Goal: Transaction & Acquisition: Purchase product/service

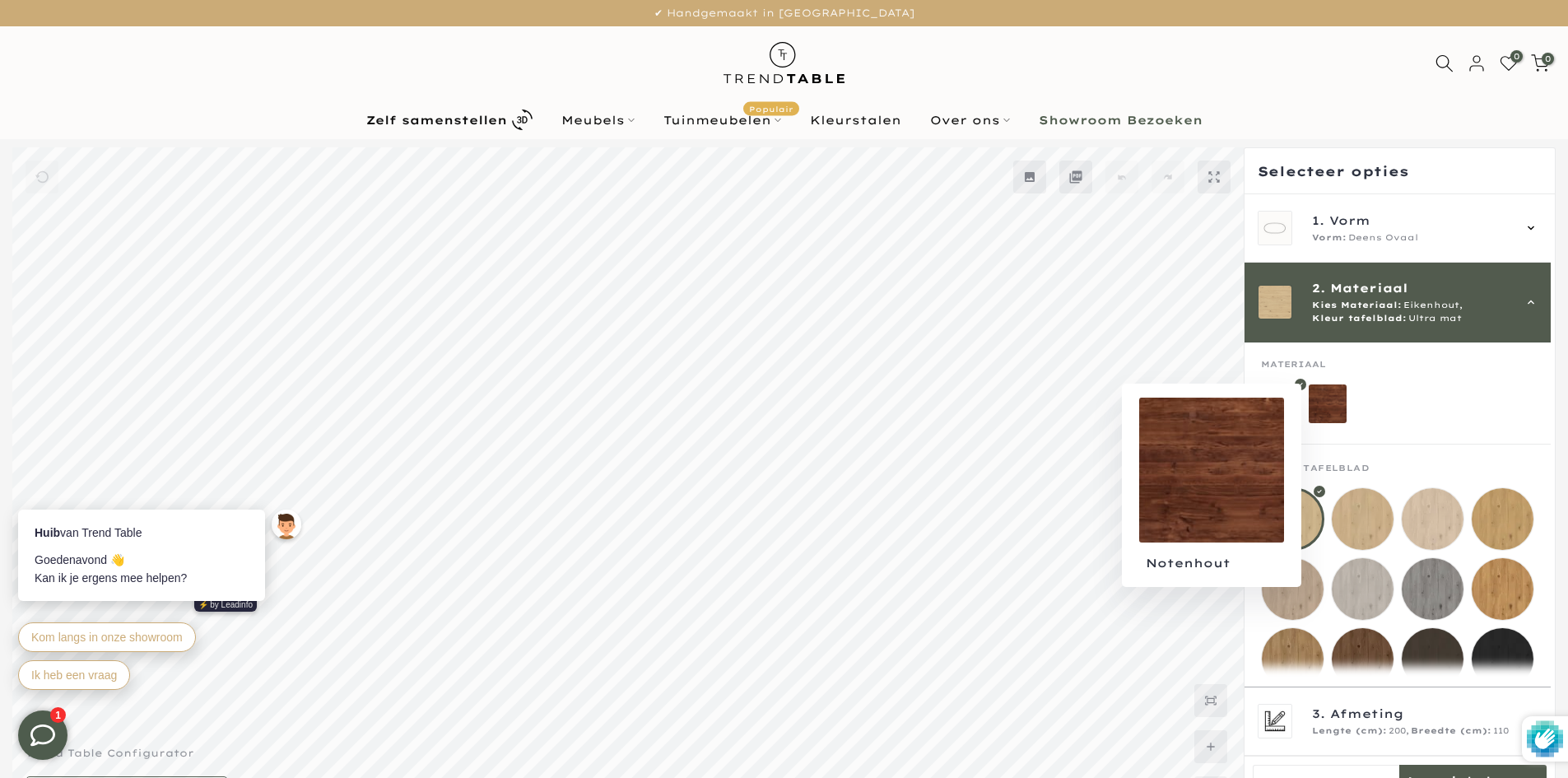
click at [1329, 404] on mmq-loader at bounding box center [1329, 404] width 39 height 39
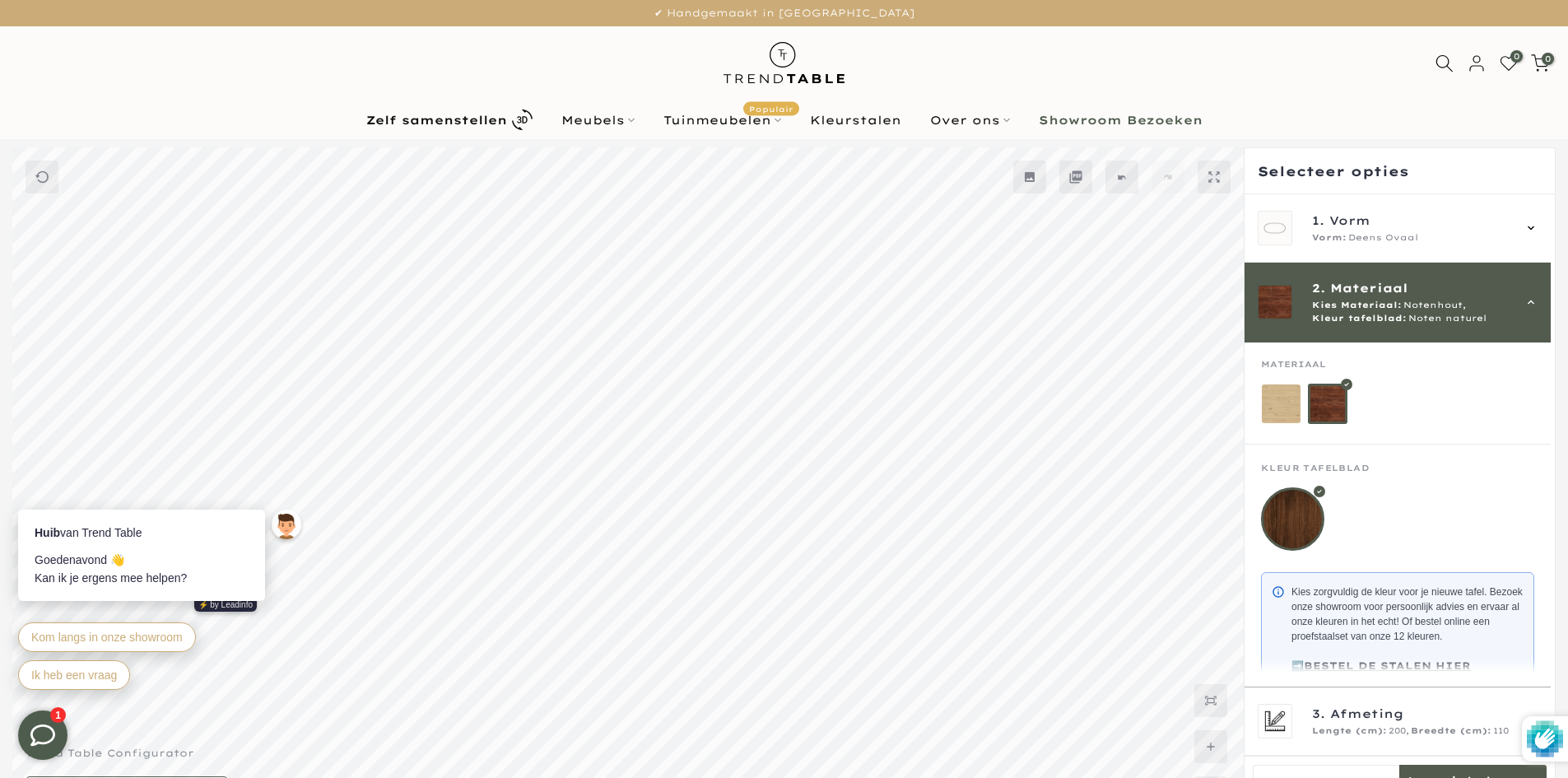
scroll to position [44, 0]
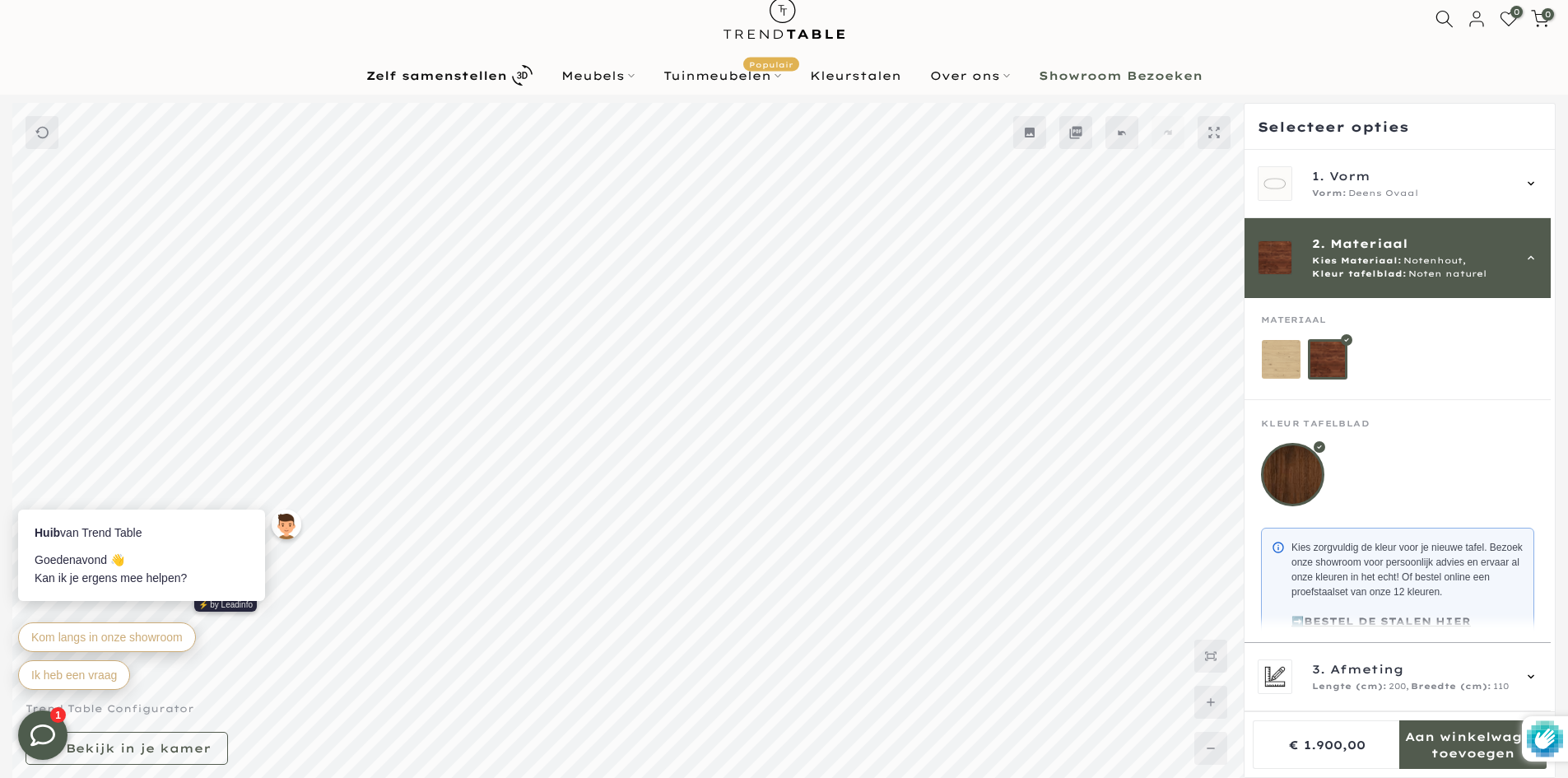
click at [1267, 372] on mmq-loader at bounding box center [1281, 359] width 39 height 39
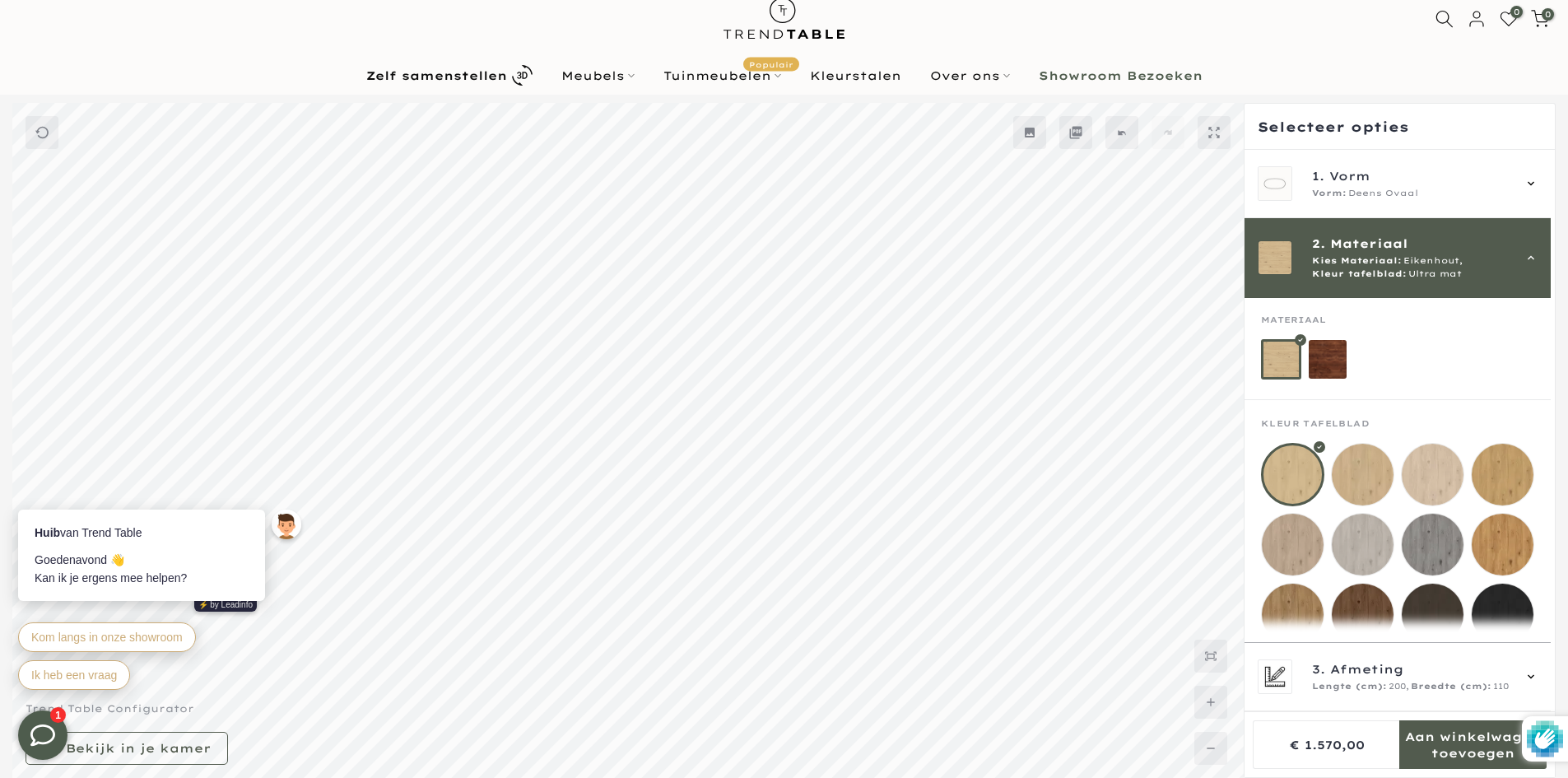
click at [1331, 366] on mmq-loader at bounding box center [1329, 359] width 39 height 39
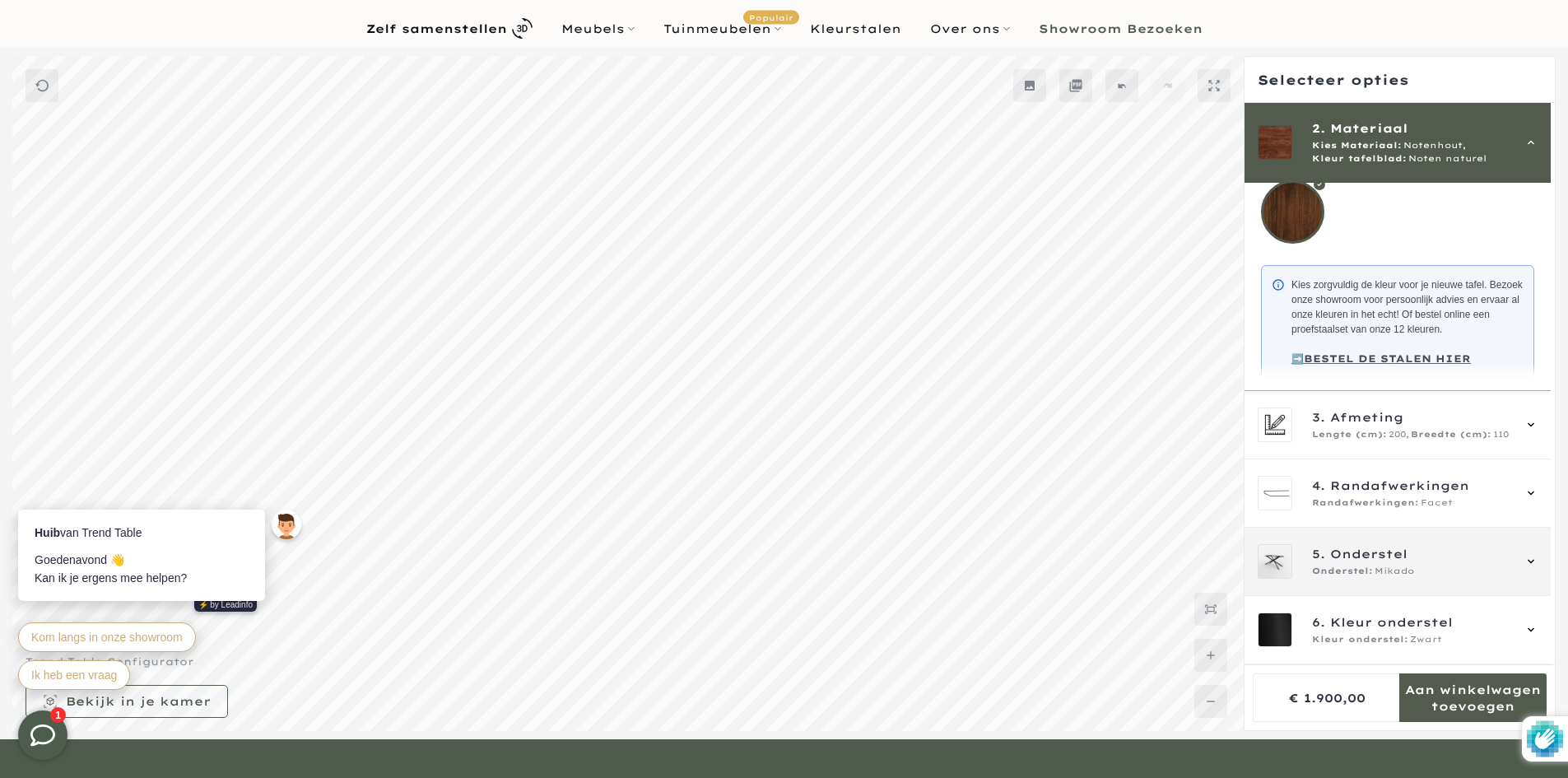
scroll to position [127, 0]
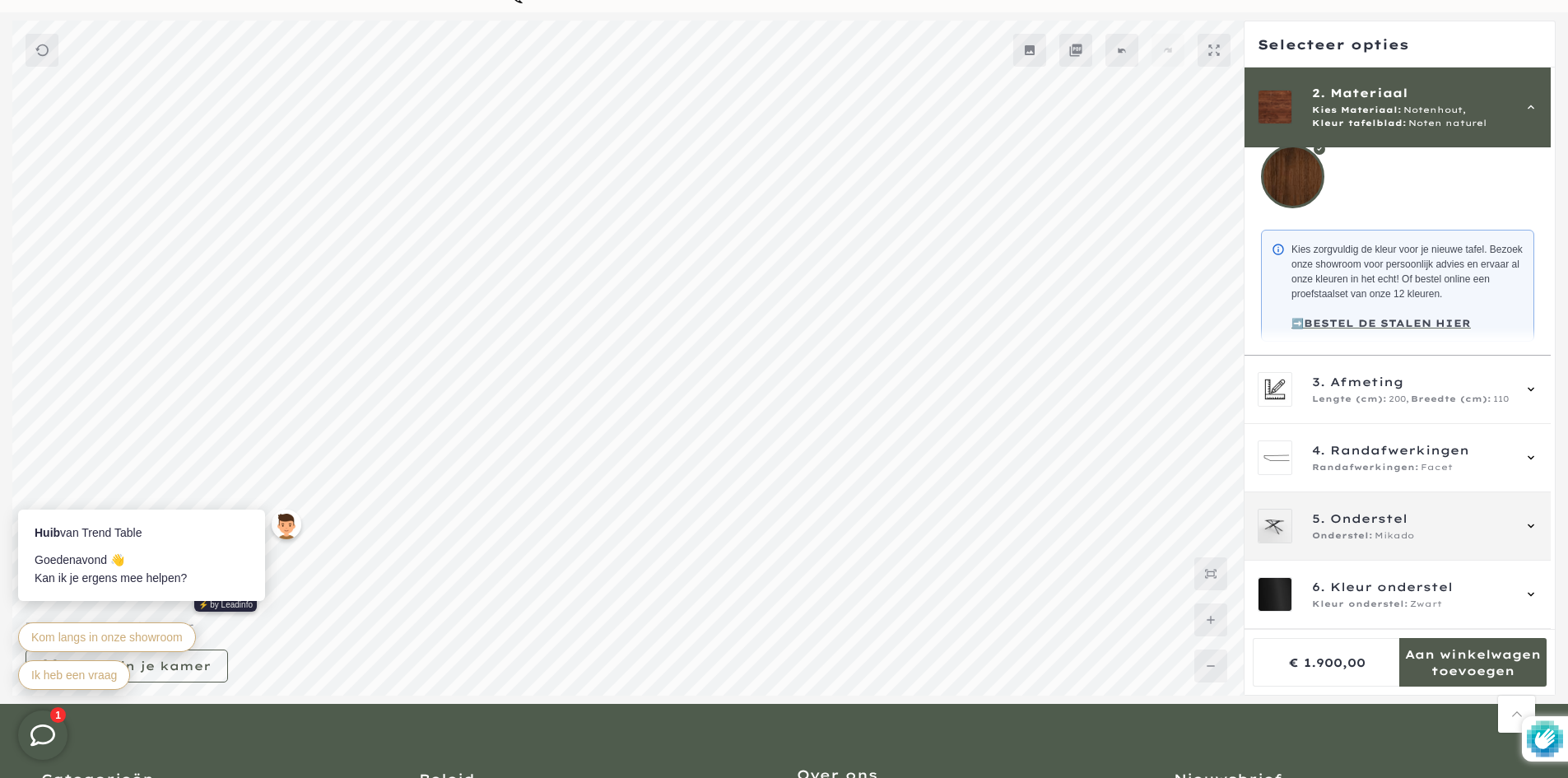
click at [1375, 512] on span "Onderstel" at bounding box center [1369, 518] width 78 height 19
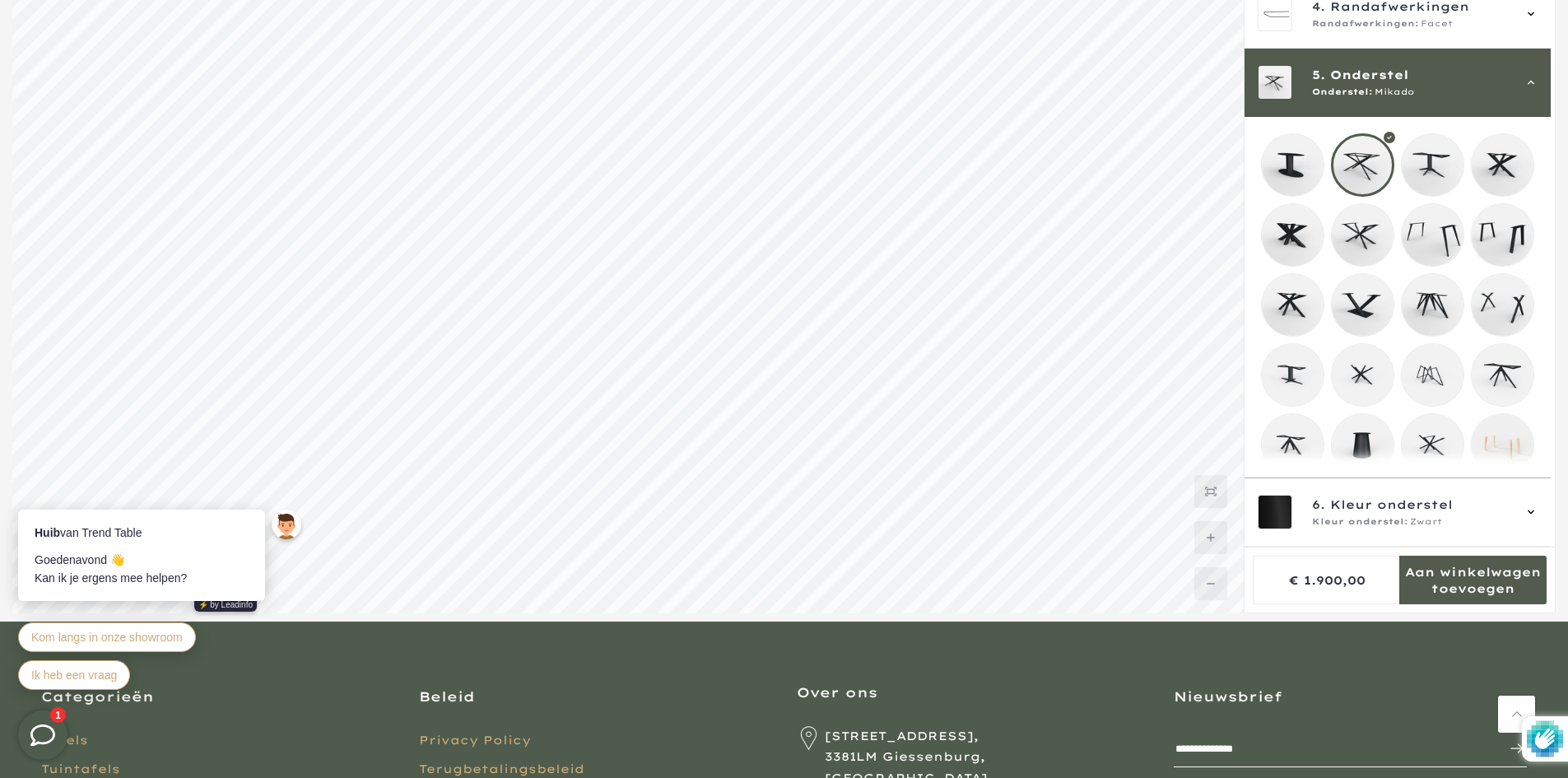
scroll to position [247, 0]
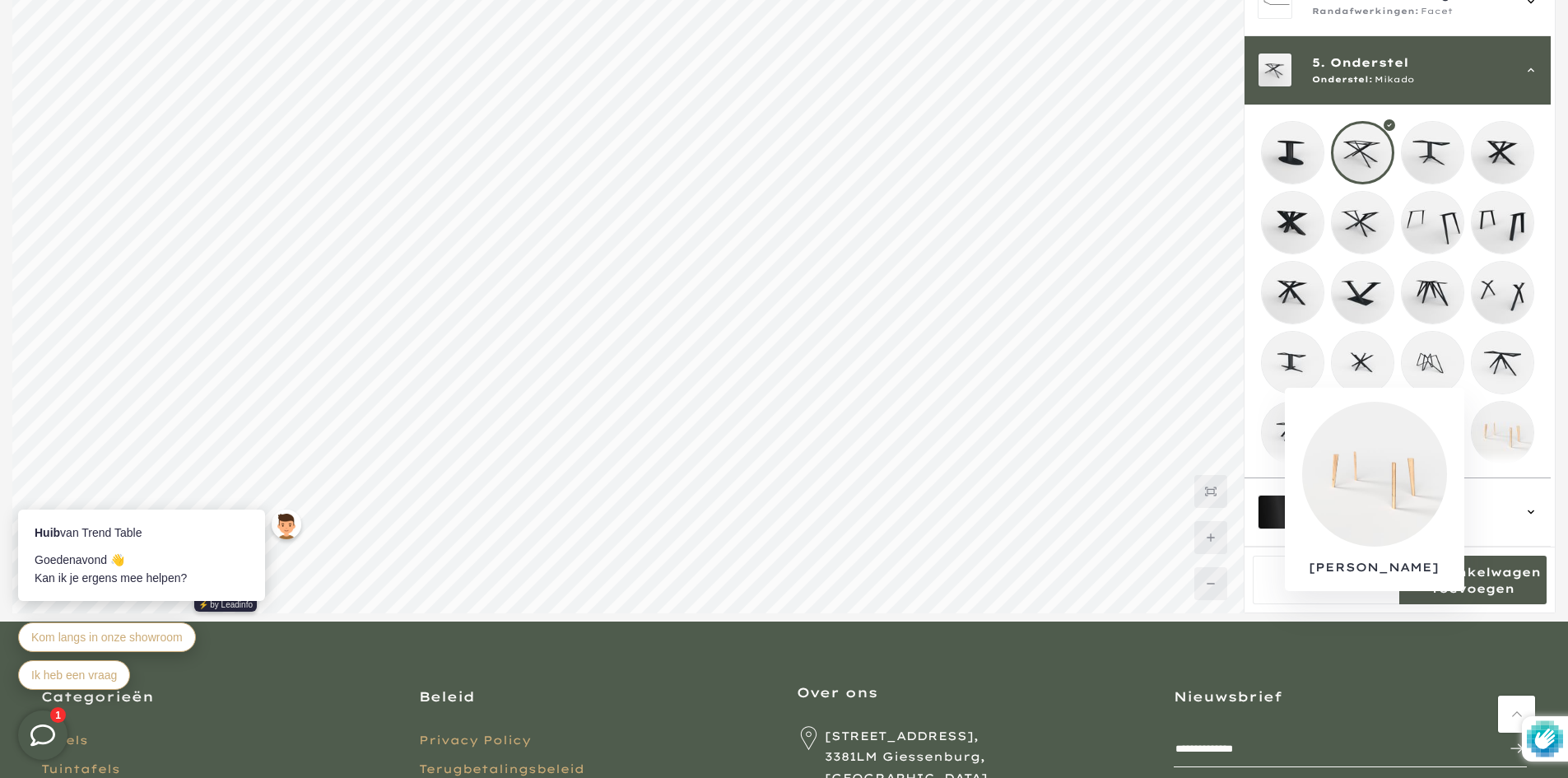
click at [1493, 418] on mmq-loader at bounding box center [1503, 433] width 62 height 62
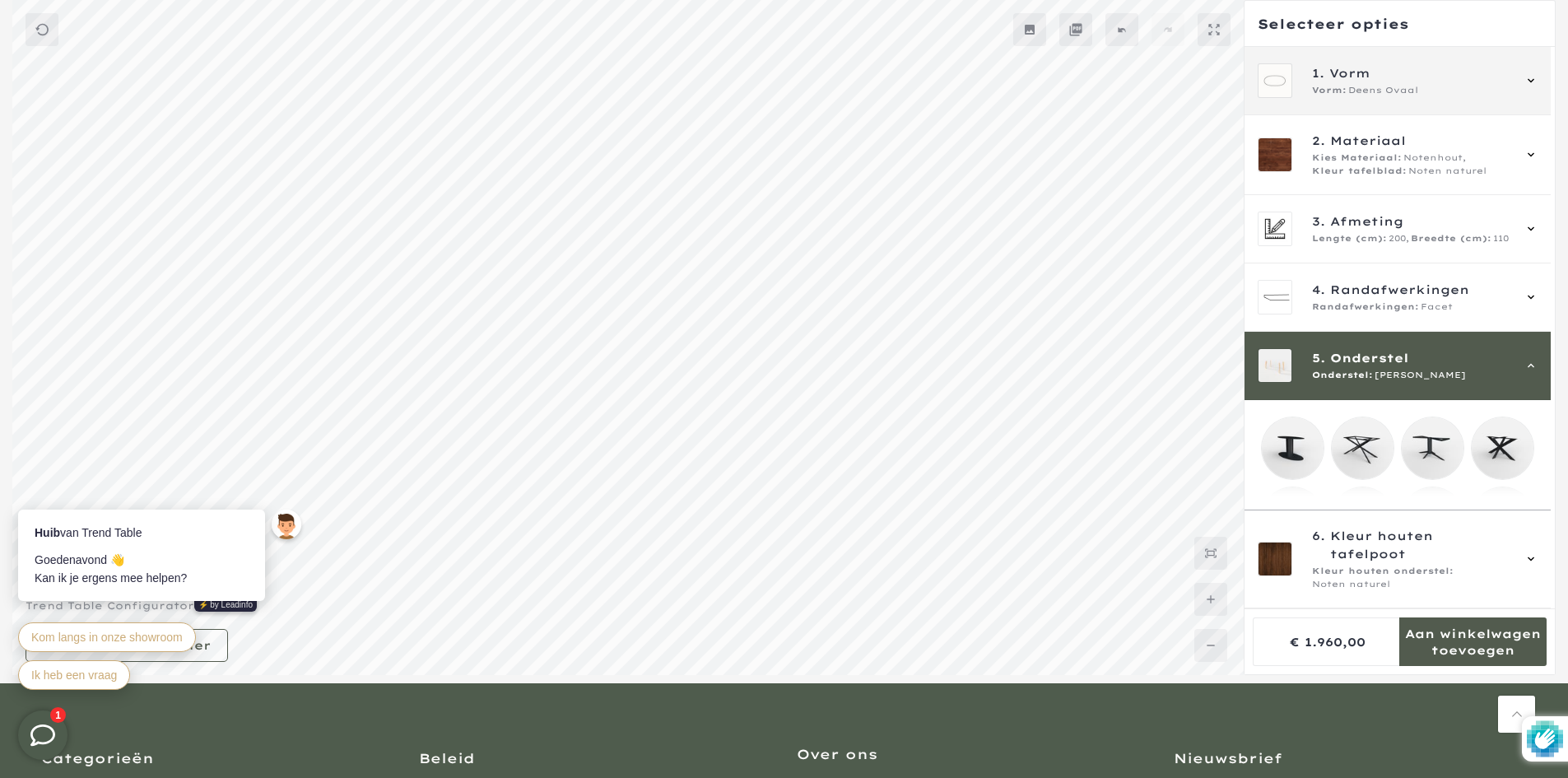
click at [1359, 96] on span "Deens Ovaal" at bounding box center [1383, 90] width 70 height 13
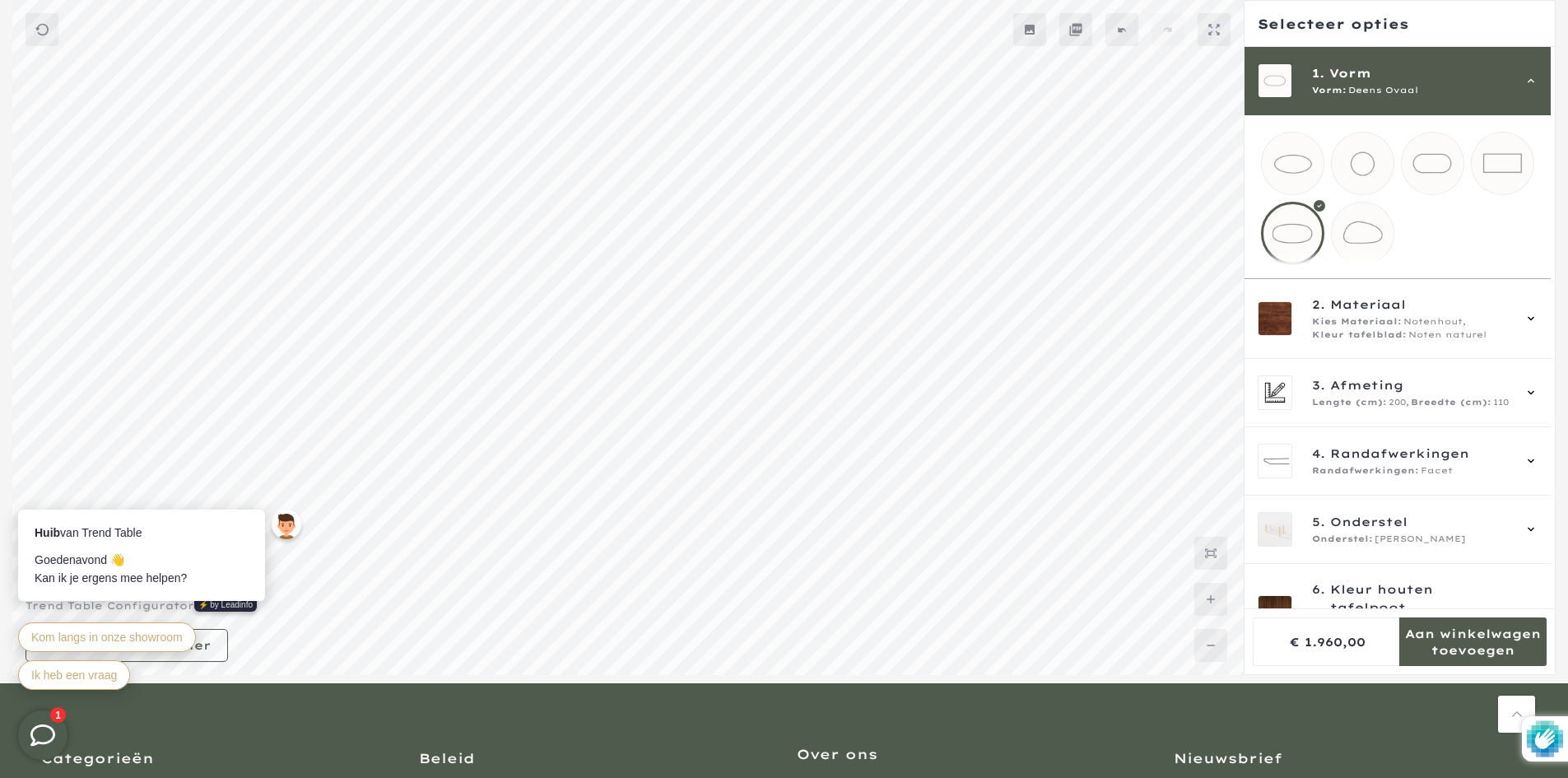
click at [1383, 73] on span "1. Vorm" at bounding box center [1412, 73] width 200 height 19
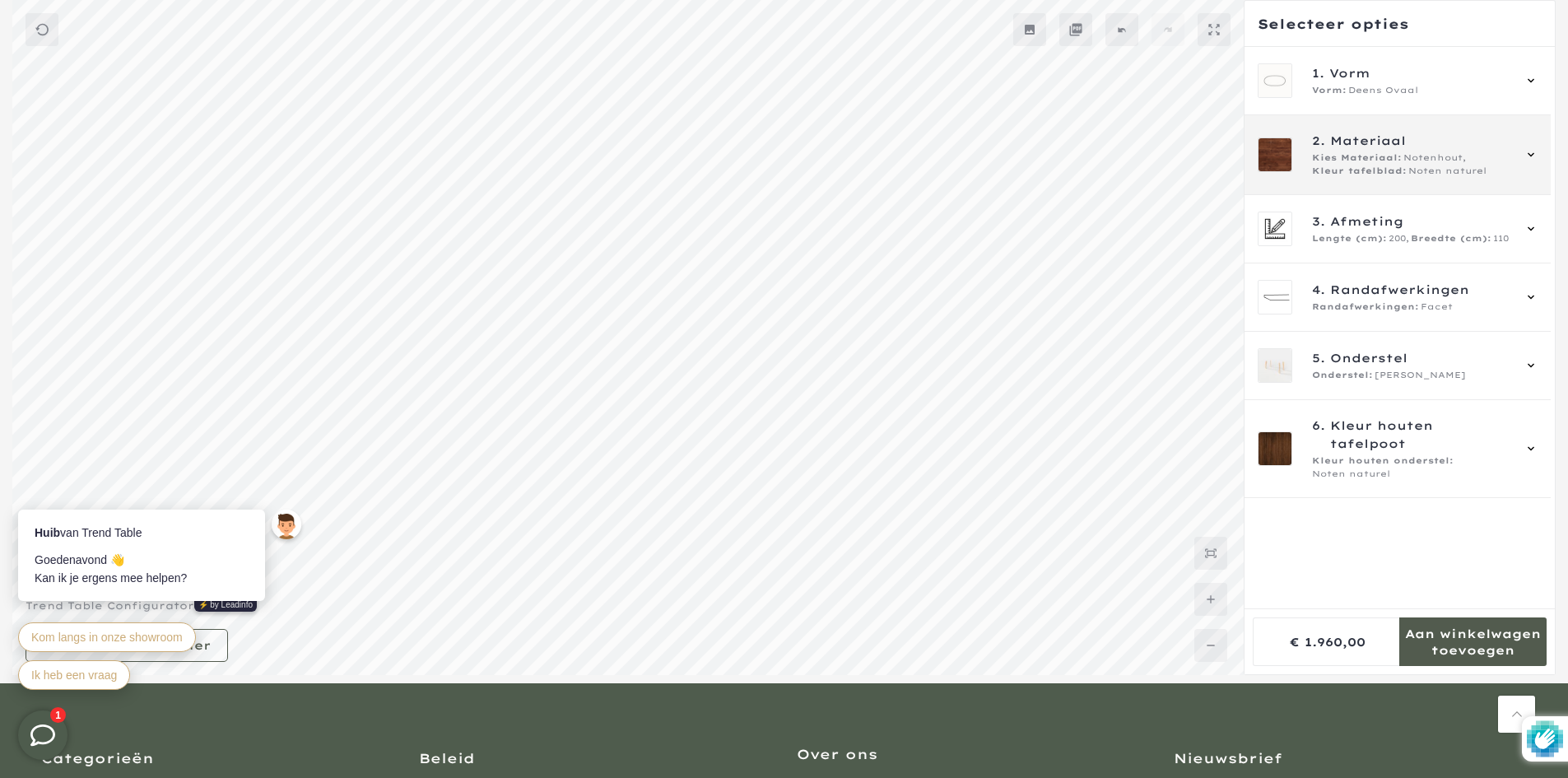
click at [1363, 164] on span "Kies Materiaal:" at bounding box center [1357, 158] width 90 height 13
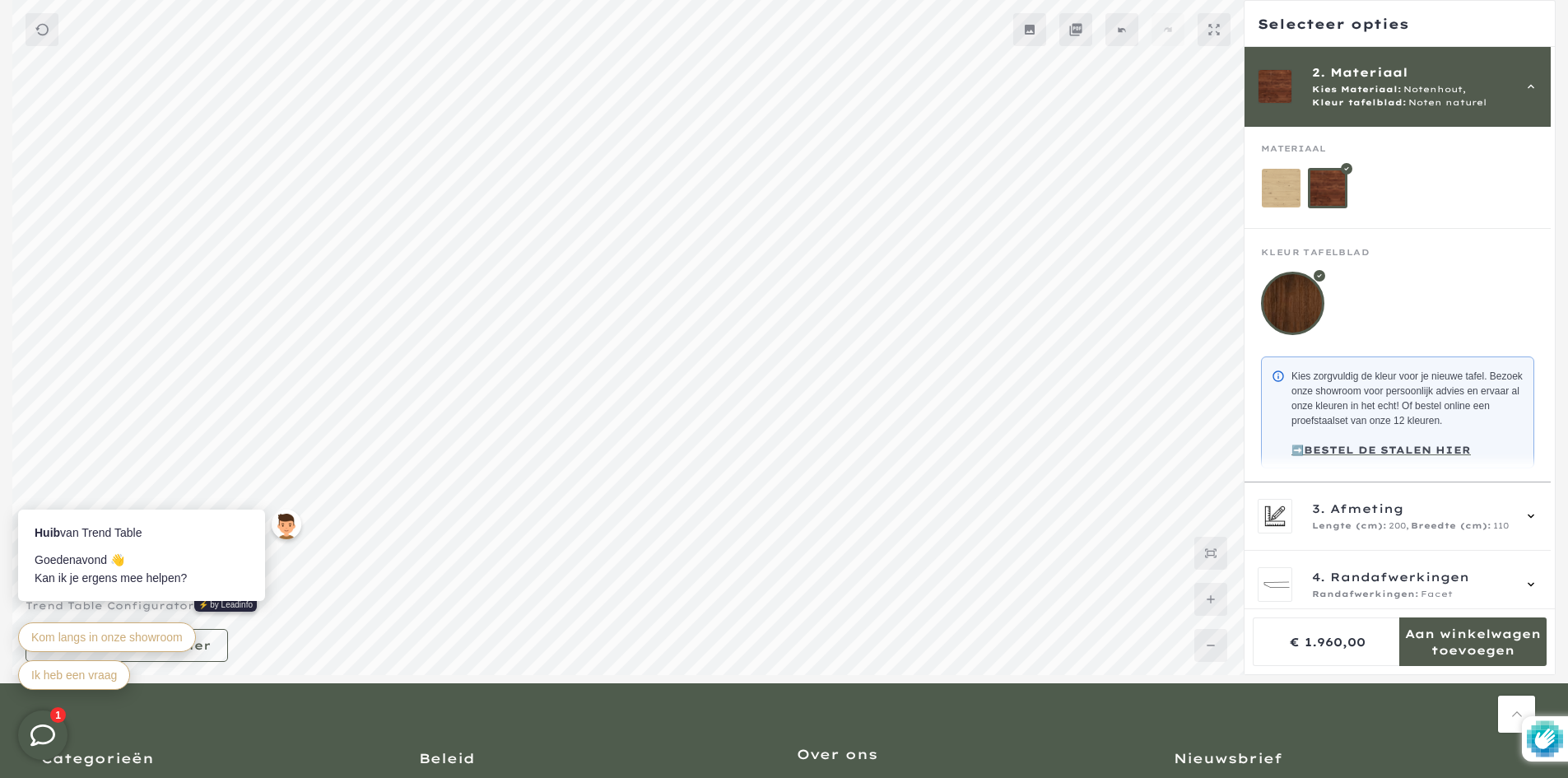
click at [1289, 215] on mmq-components-mapper at bounding box center [1398, 178] width 306 height 102
click at [1287, 229] on mmq-components-mapper at bounding box center [1398, 284] width 306 height 111
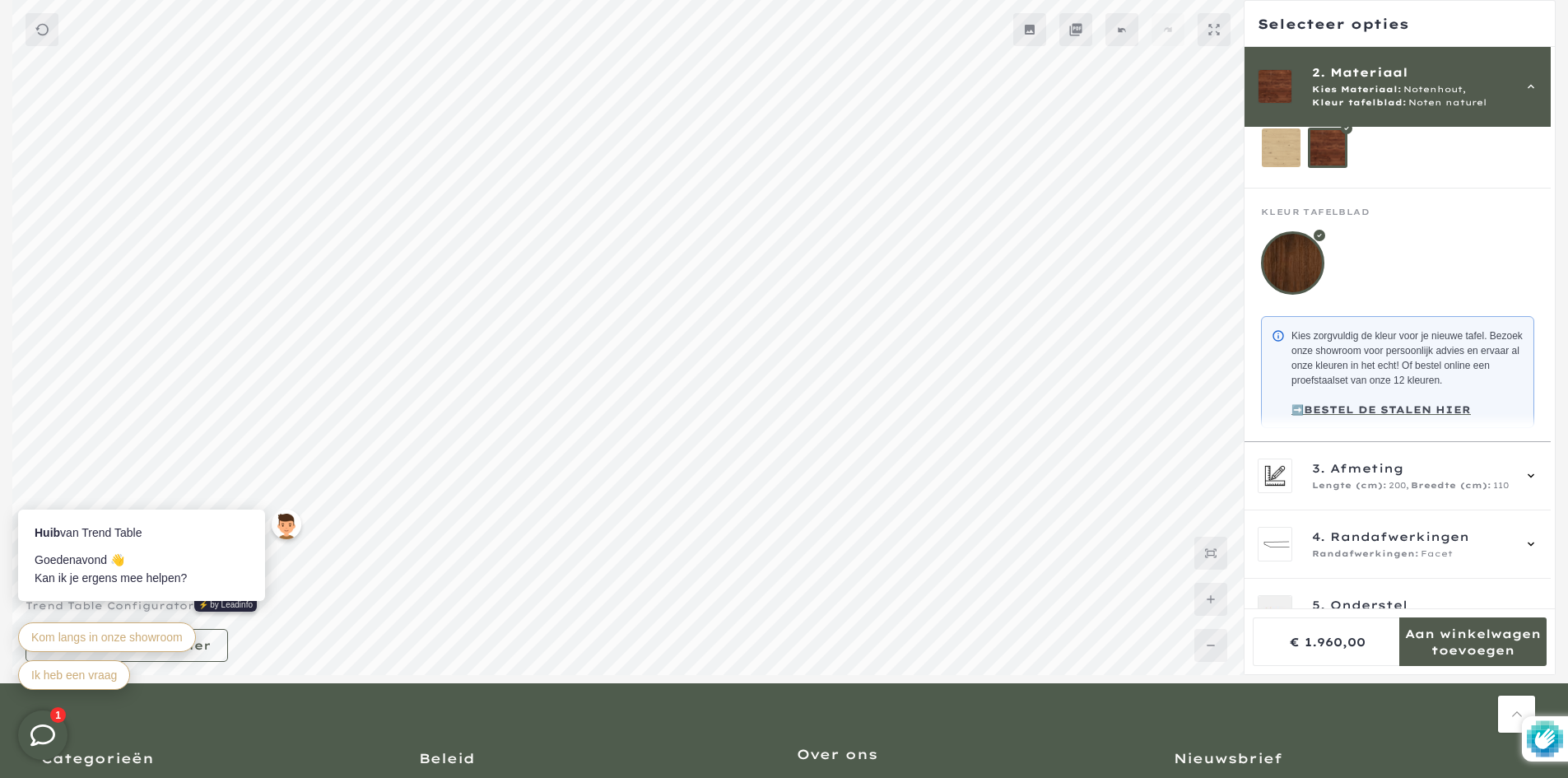
click at [1286, 166] on mmq-loader at bounding box center [1281, 147] width 39 height 39
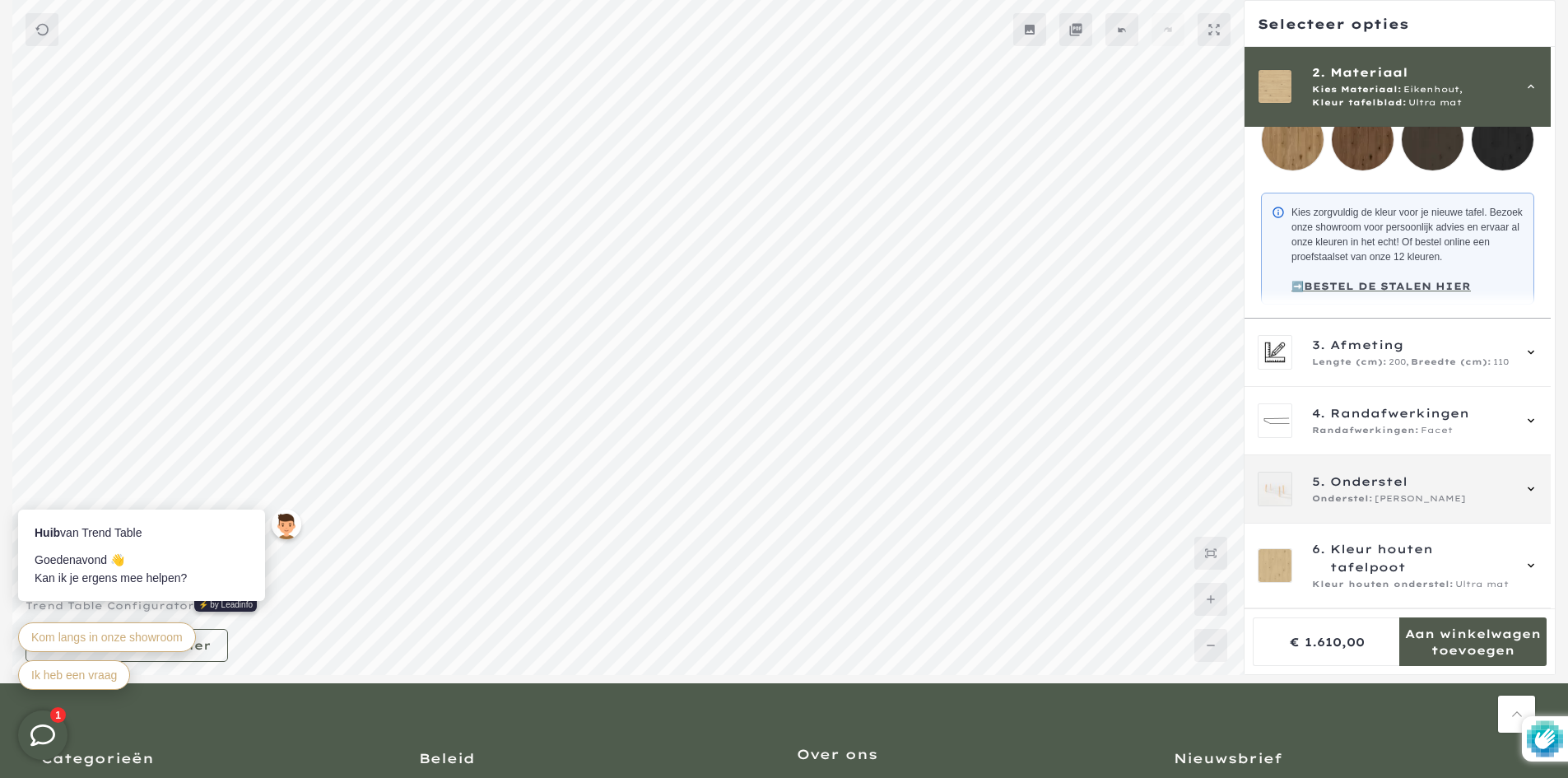
scroll to position [385, 0]
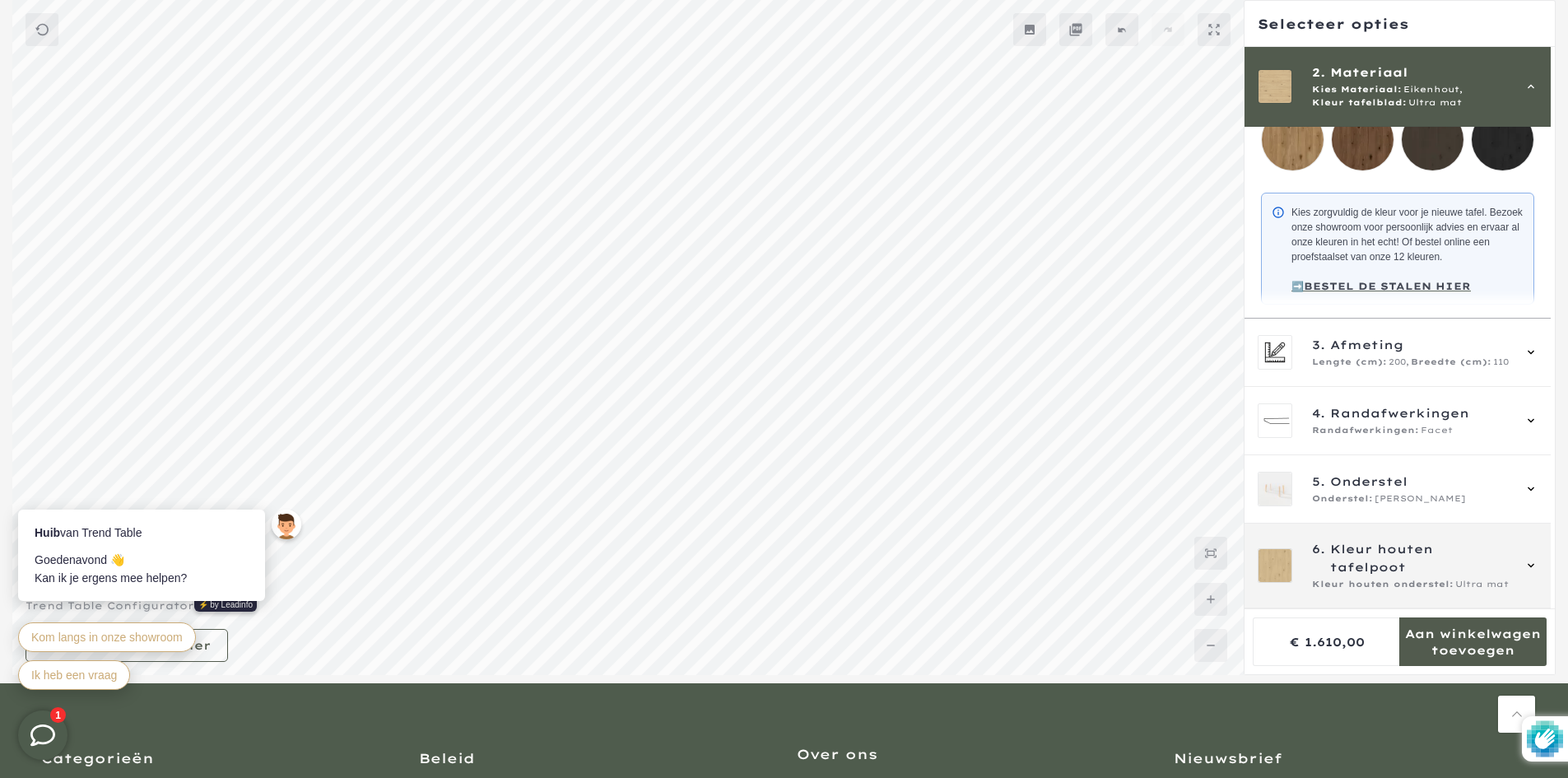
click at [1406, 555] on span "Kleur houten tafelpoot" at bounding box center [1421, 558] width 181 height 36
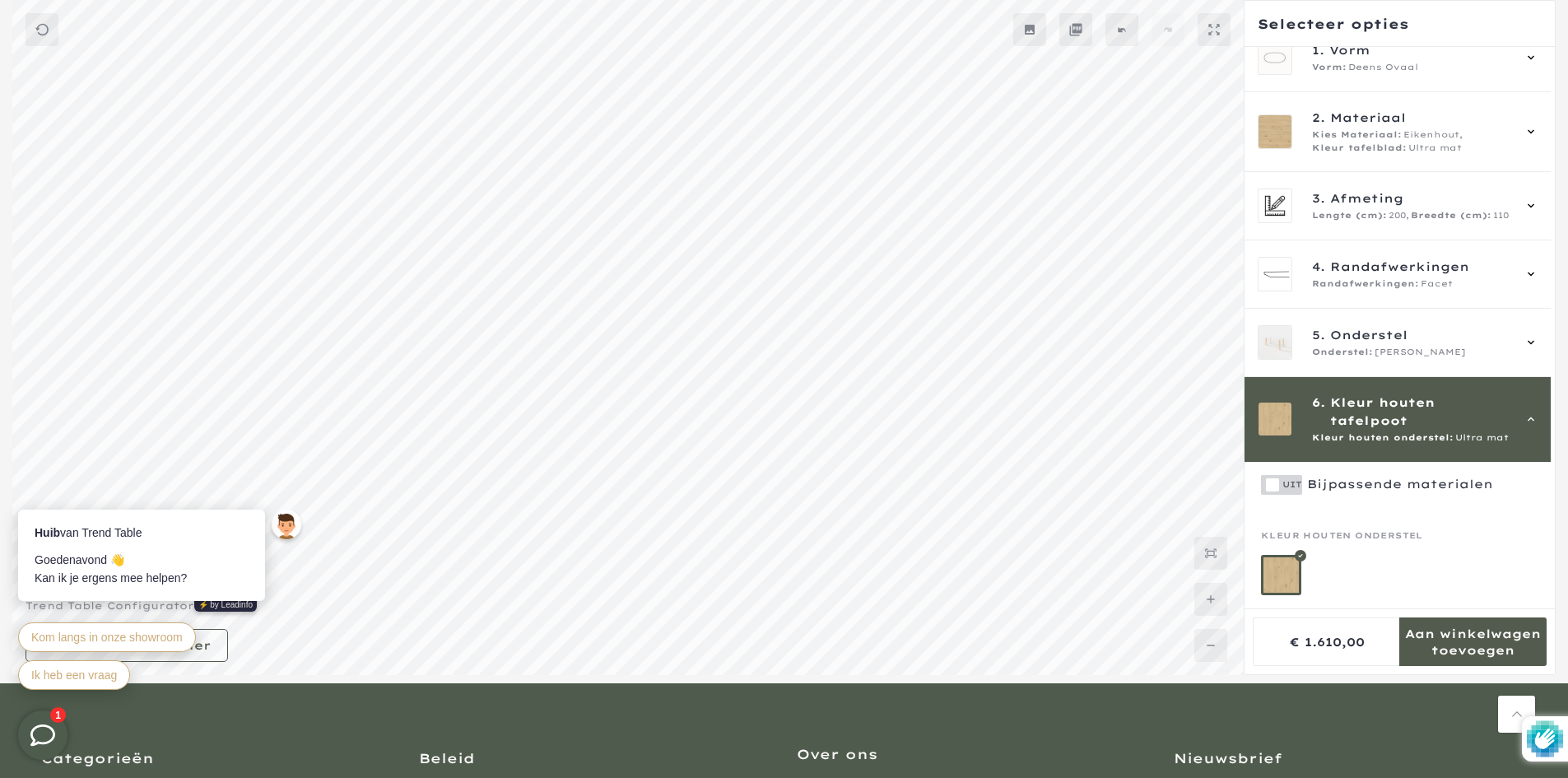
scroll to position [36, 0]
click at [1399, 394] on span "Kleur houten tafelpoot" at bounding box center [1421, 412] width 181 height 36
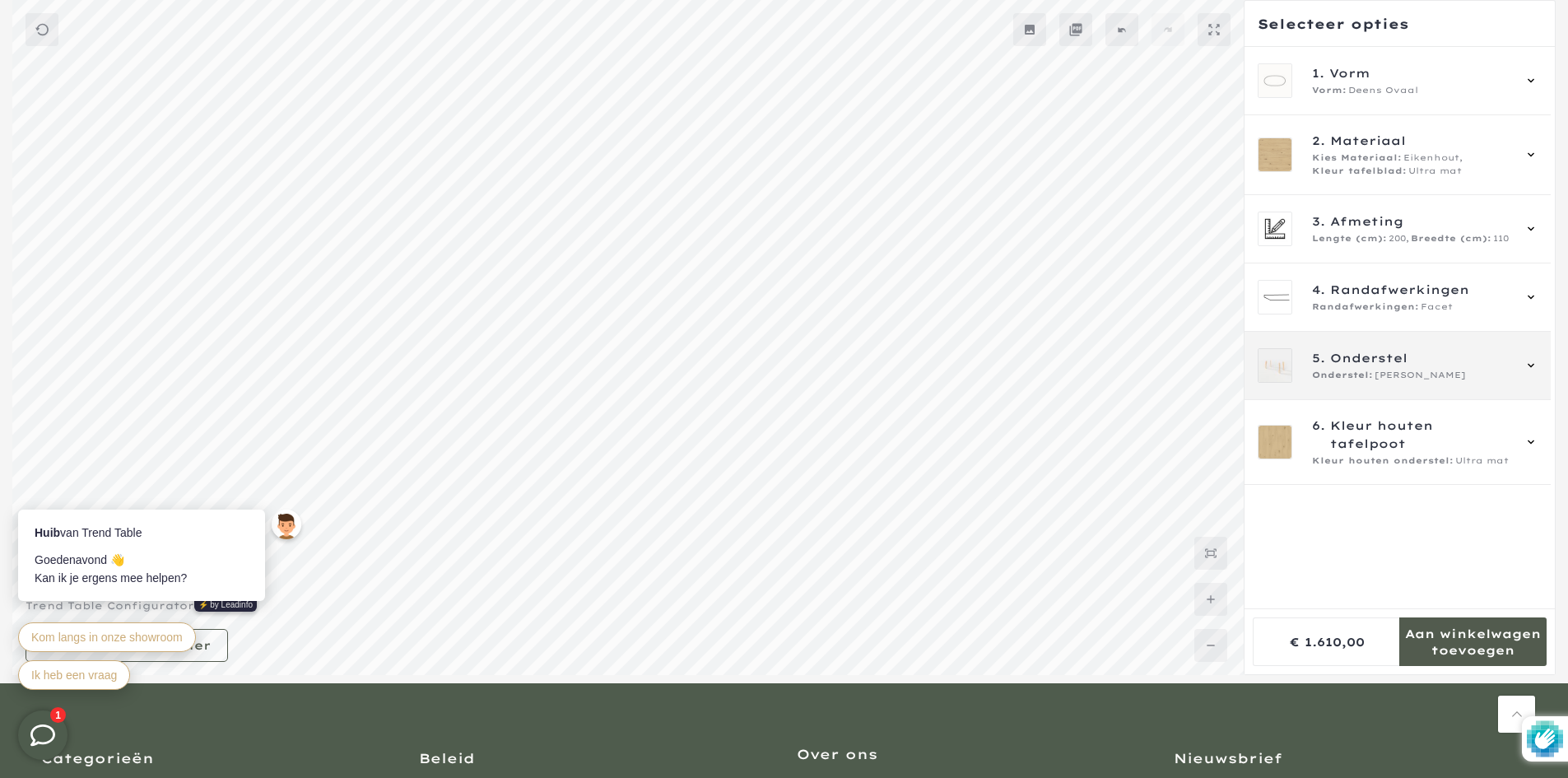
click at [1390, 356] on span "Onderstel" at bounding box center [1369, 358] width 78 height 19
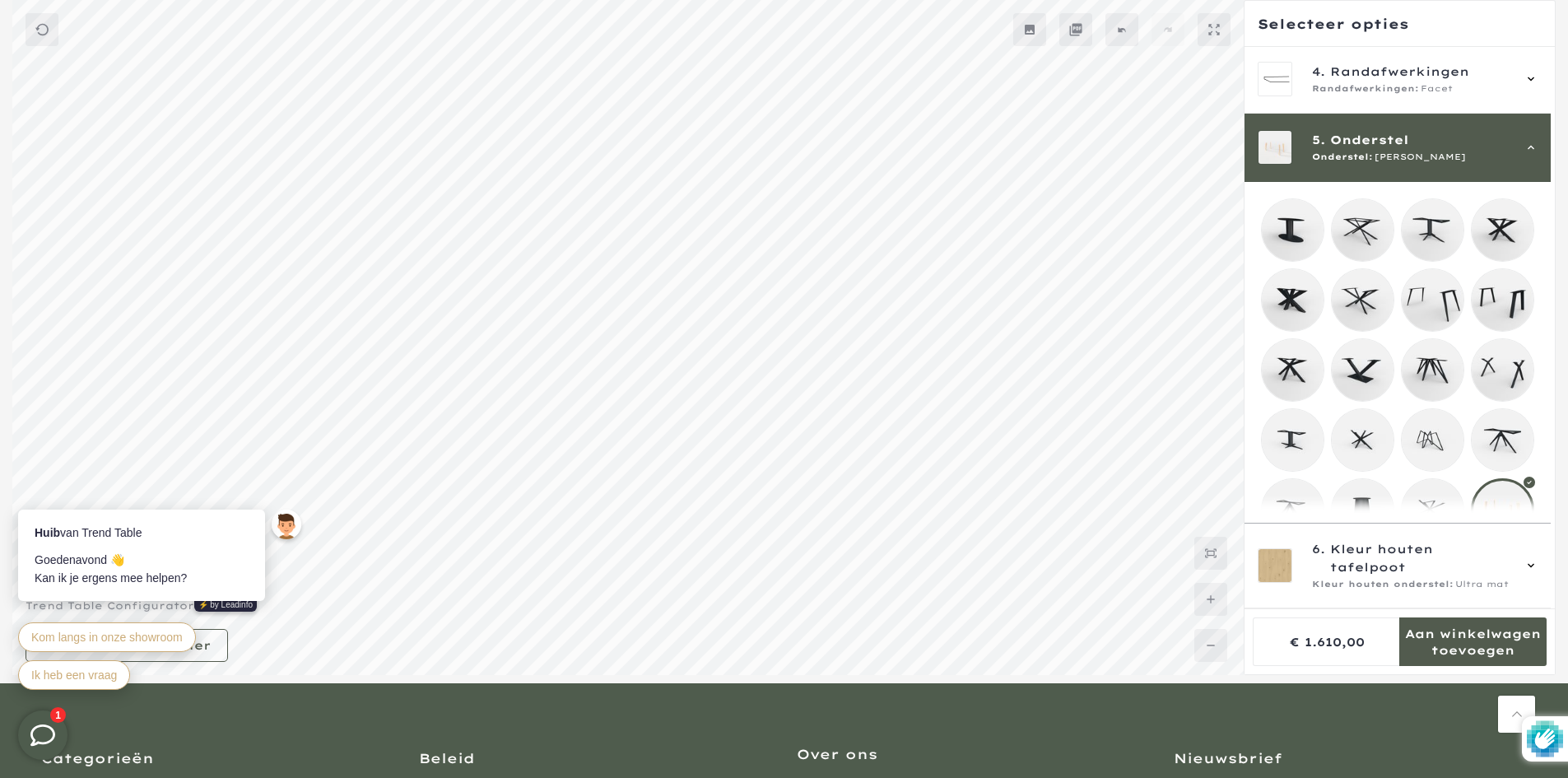
scroll to position [334, 0]
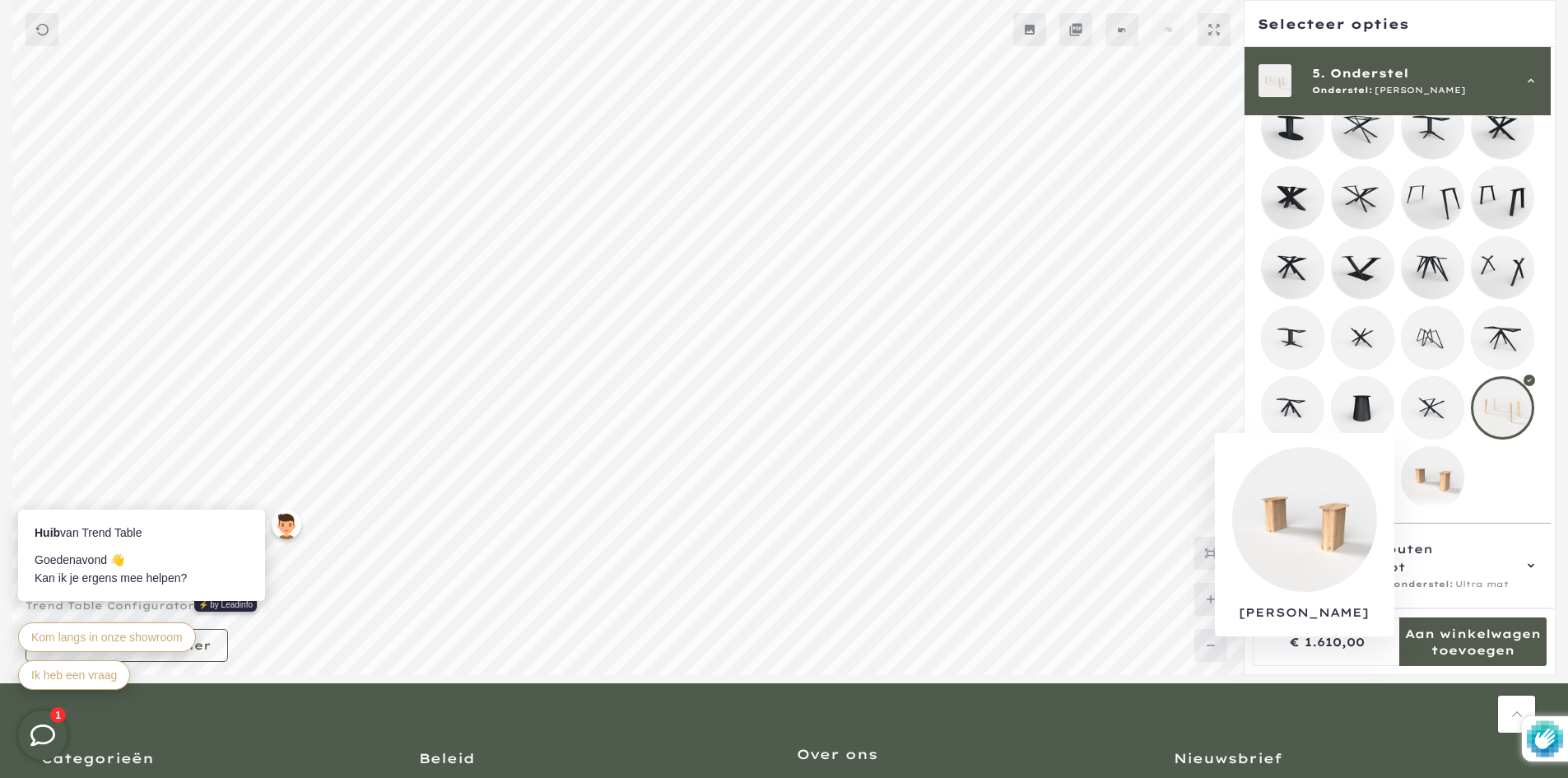
click at [1432, 468] on mmq-loader at bounding box center [1433, 478] width 62 height 62
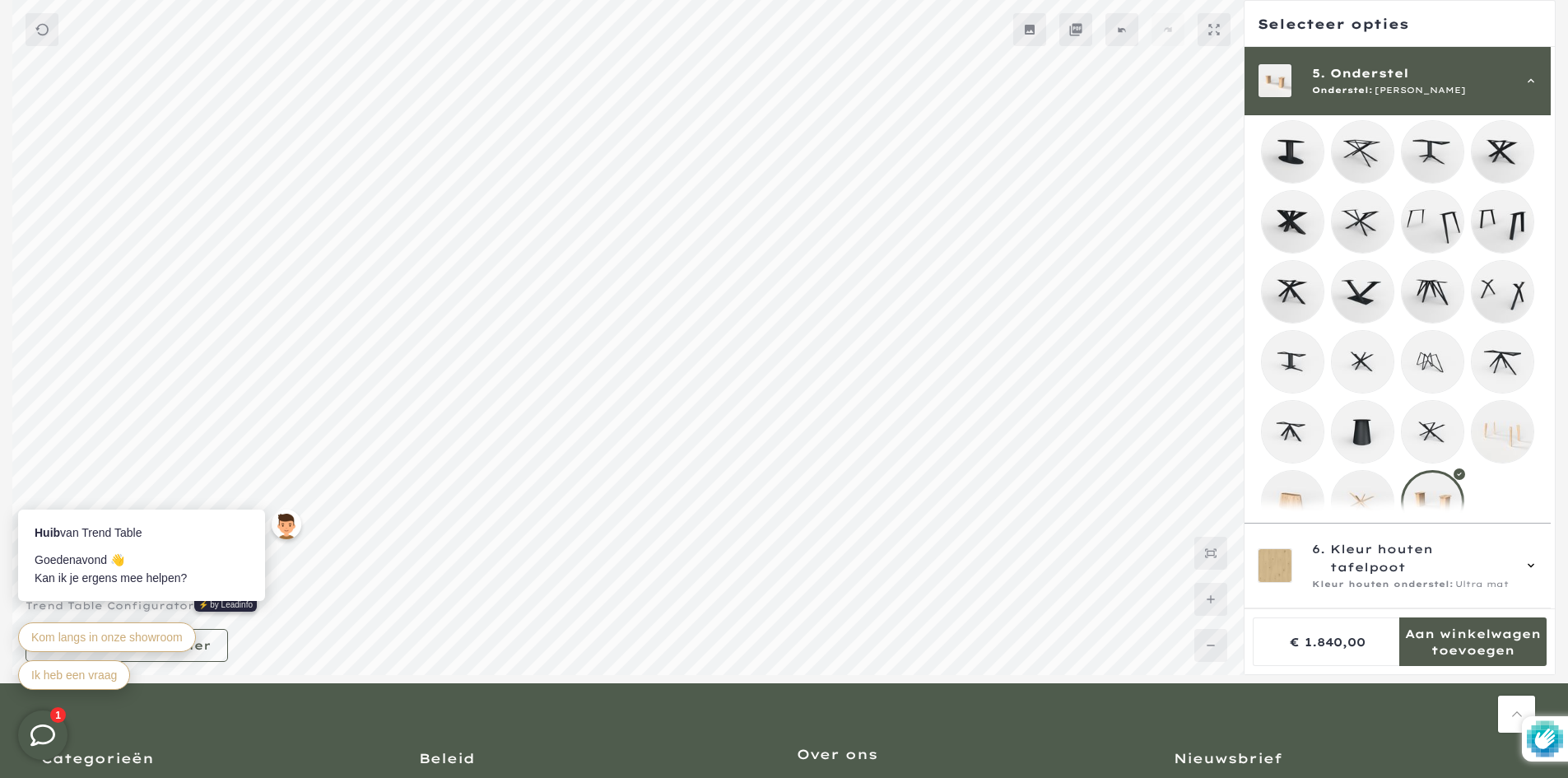
scroll to position [334, 0]
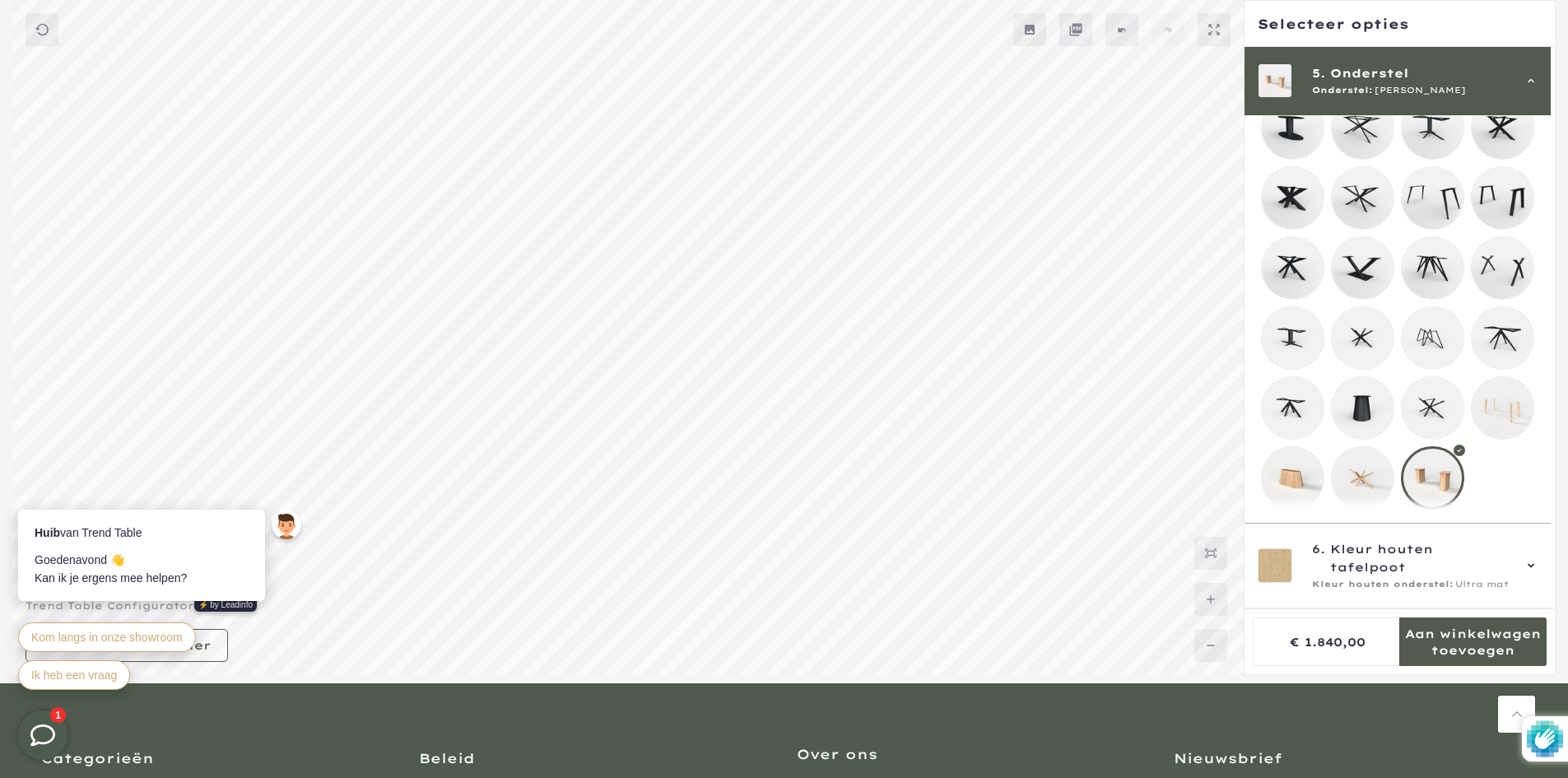
click at [1394, 83] on div "5. Onderstel Onderstel: Noah" at bounding box center [1412, 80] width 200 height 33
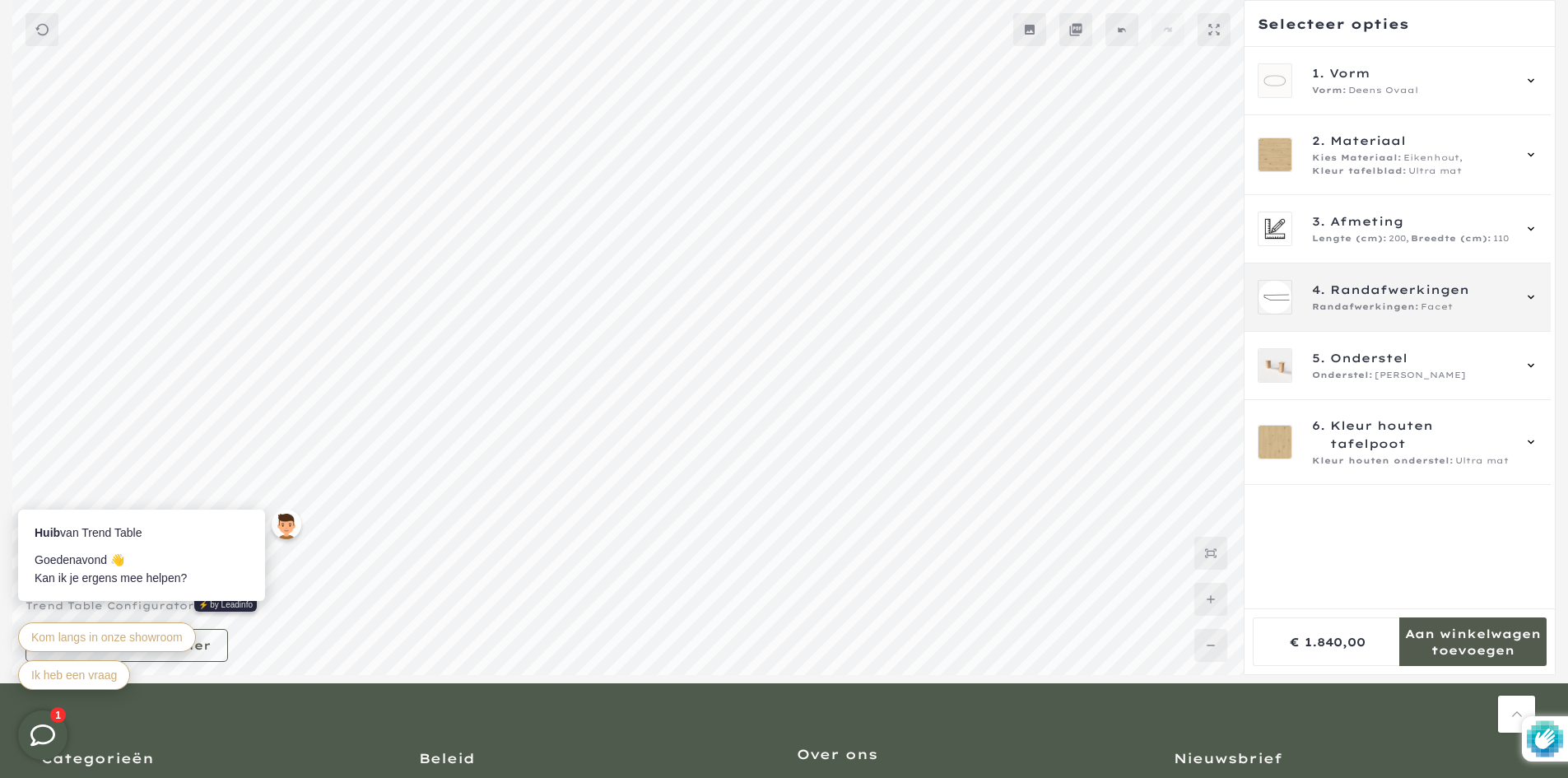
scroll to position [0, 0]
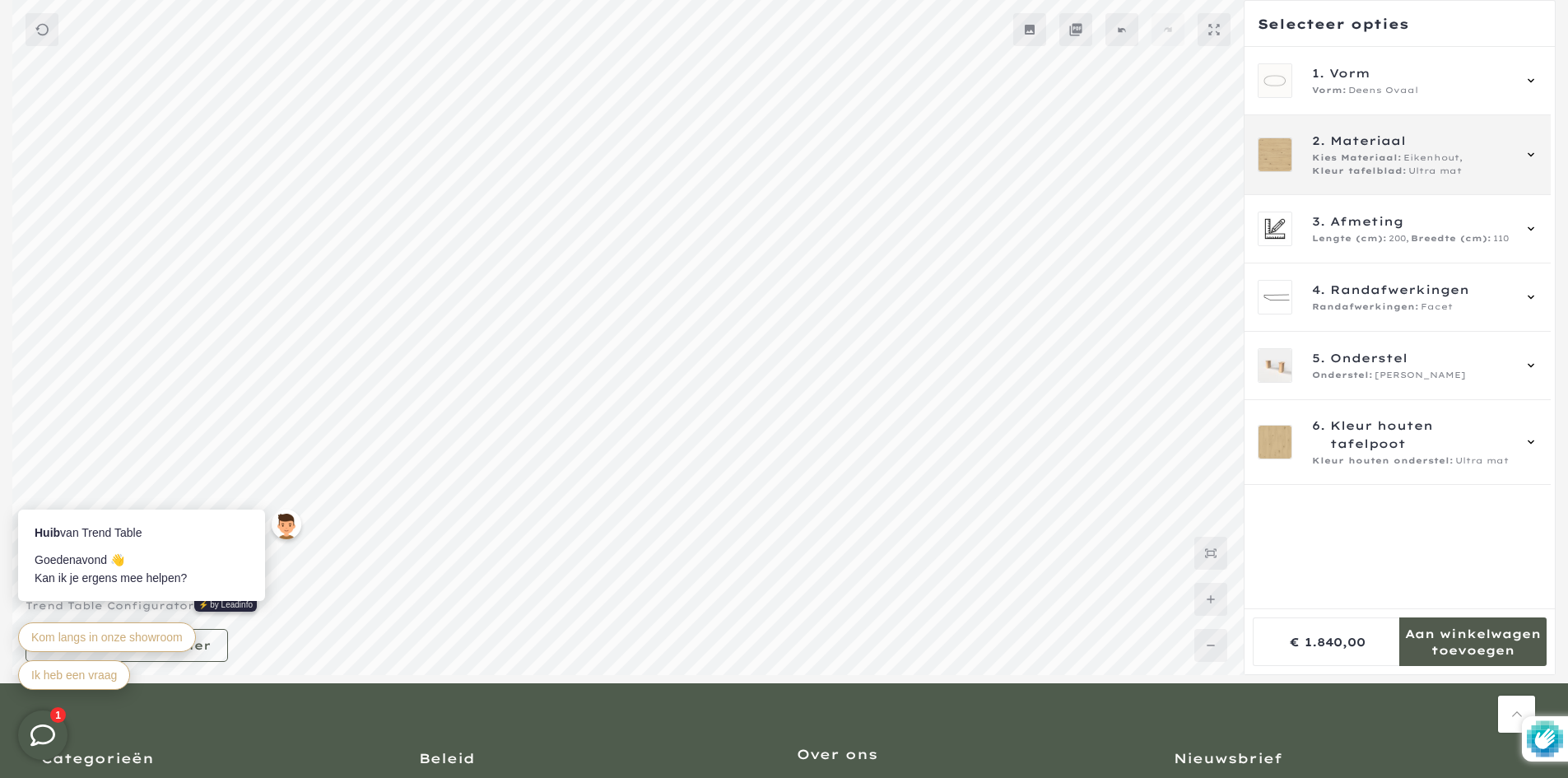
click at [1310, 177] on div "2. Materiaal Kies Materiaal: Eikenhout, Kleur tafelblad: Ultra mat" at bounding box center [1398, 155] width 280 height 46
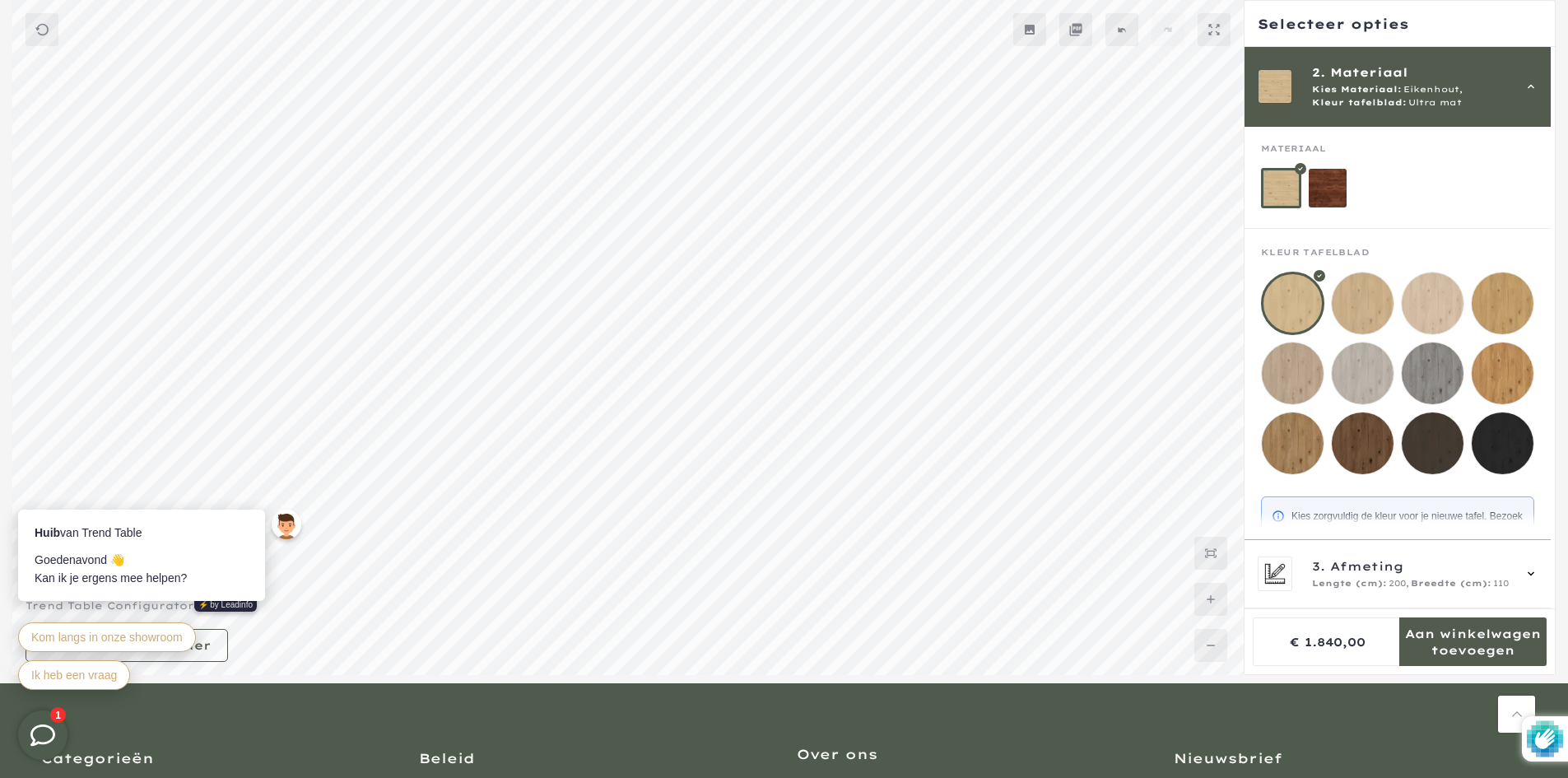
scroll to position [109, 0]
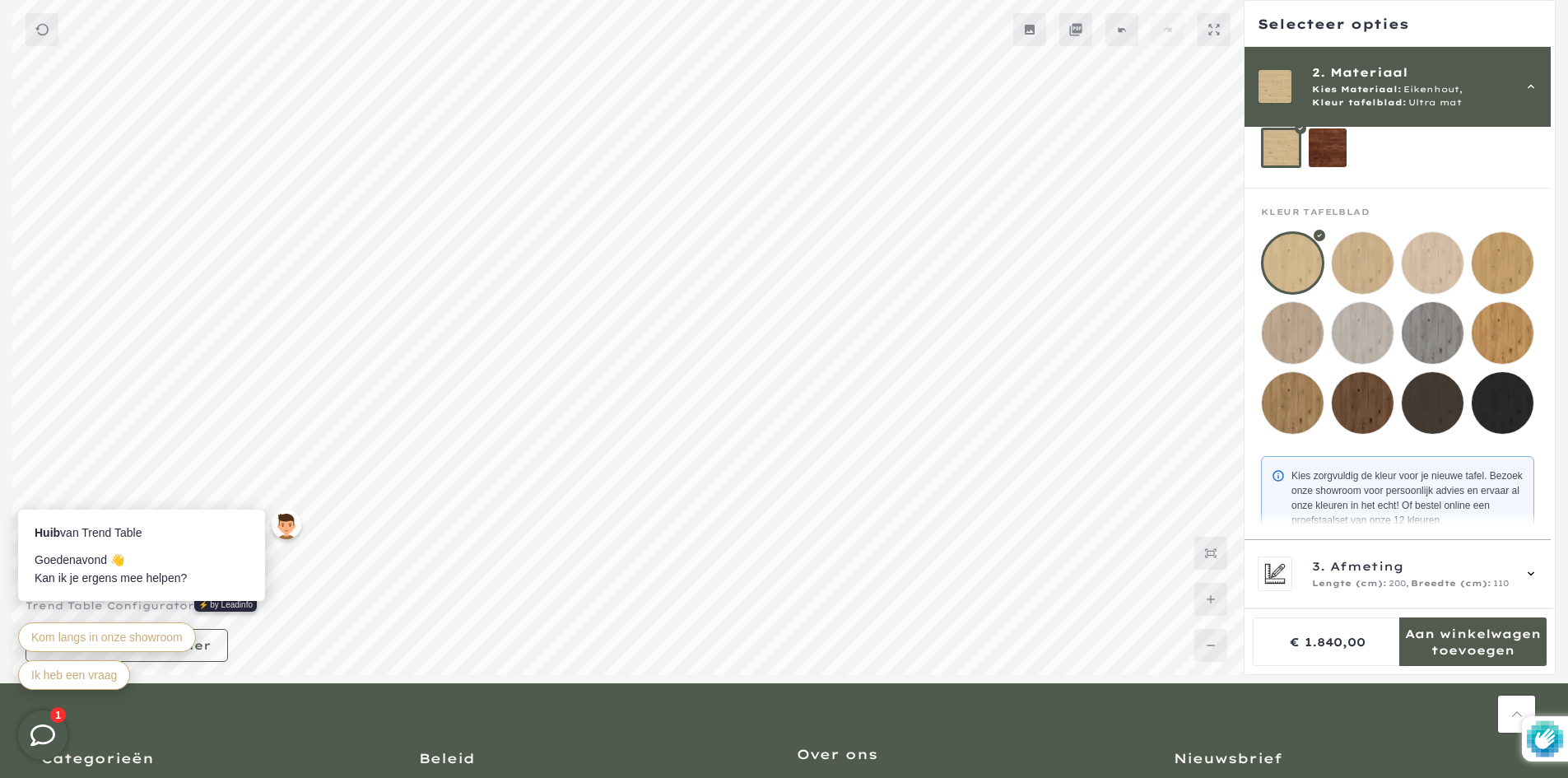
click at [1366, 319] on mmq-loader at bounding box center [1363, 333] width 62 height 62
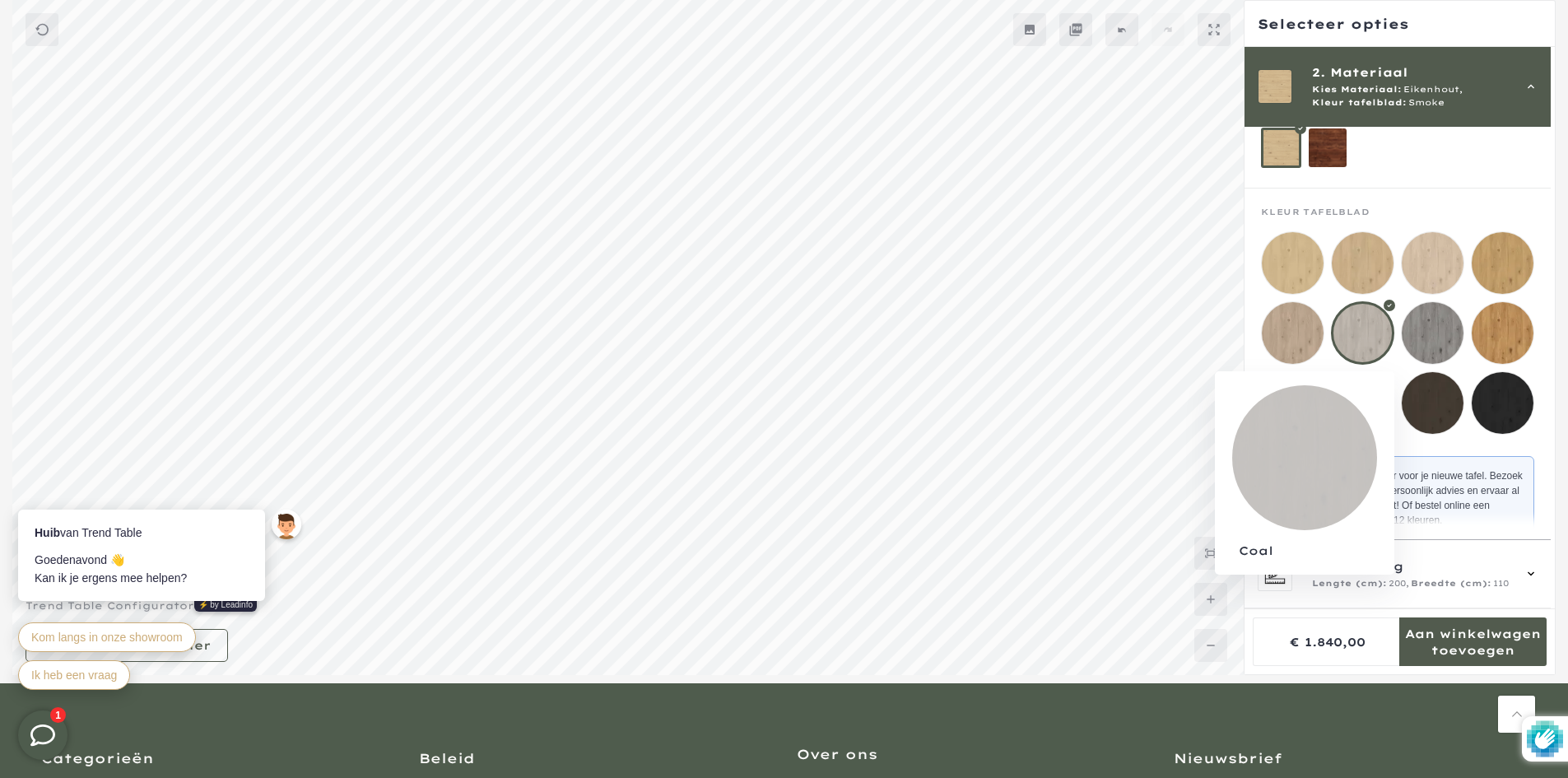
click at [1417, 389] on mmq-loader at bounding box center [1433, 403] width 62 height 62
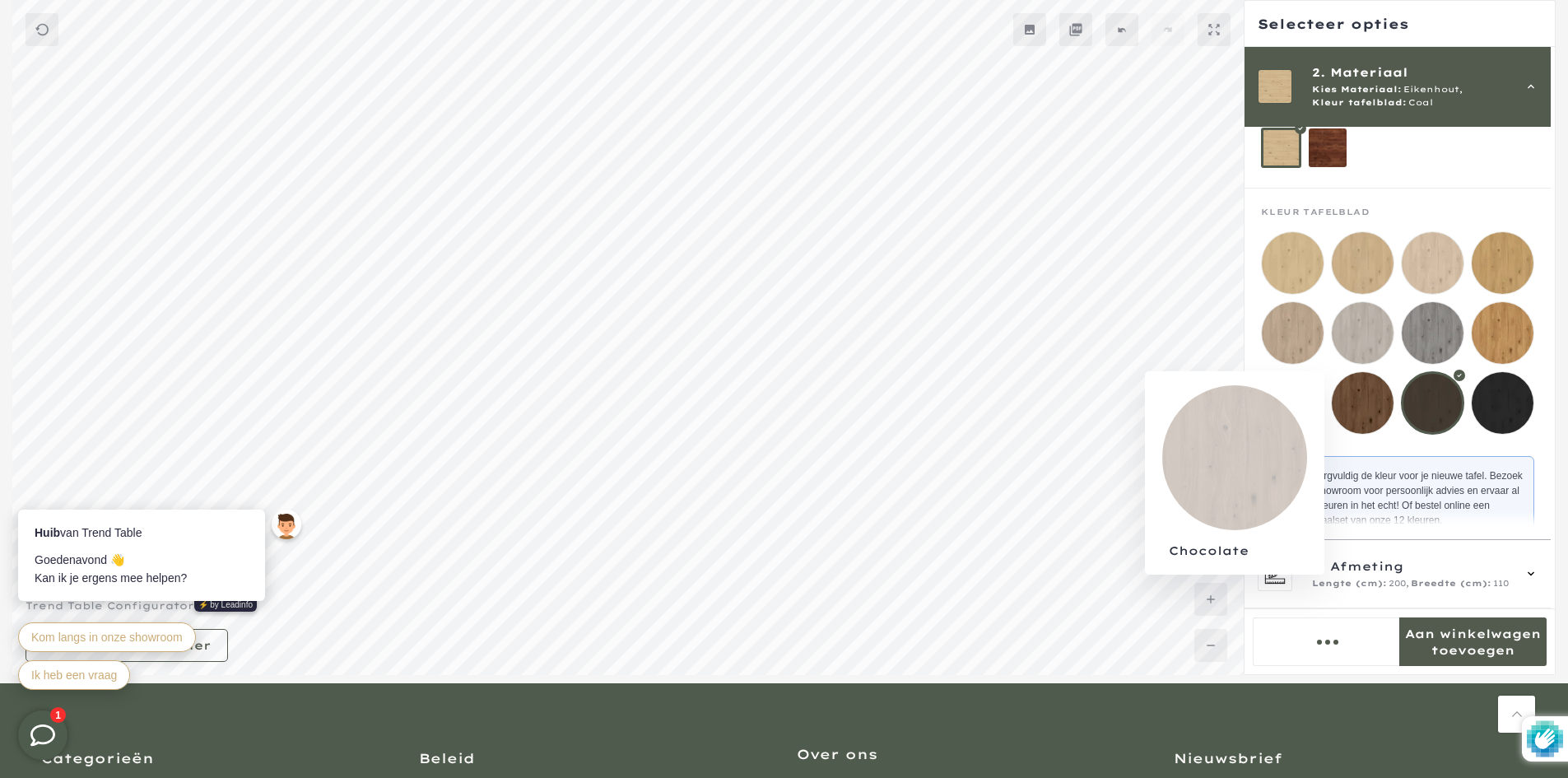
click at [1360, 412] on mmq-loader at bounding box center [1363, 403] width 62 height 62
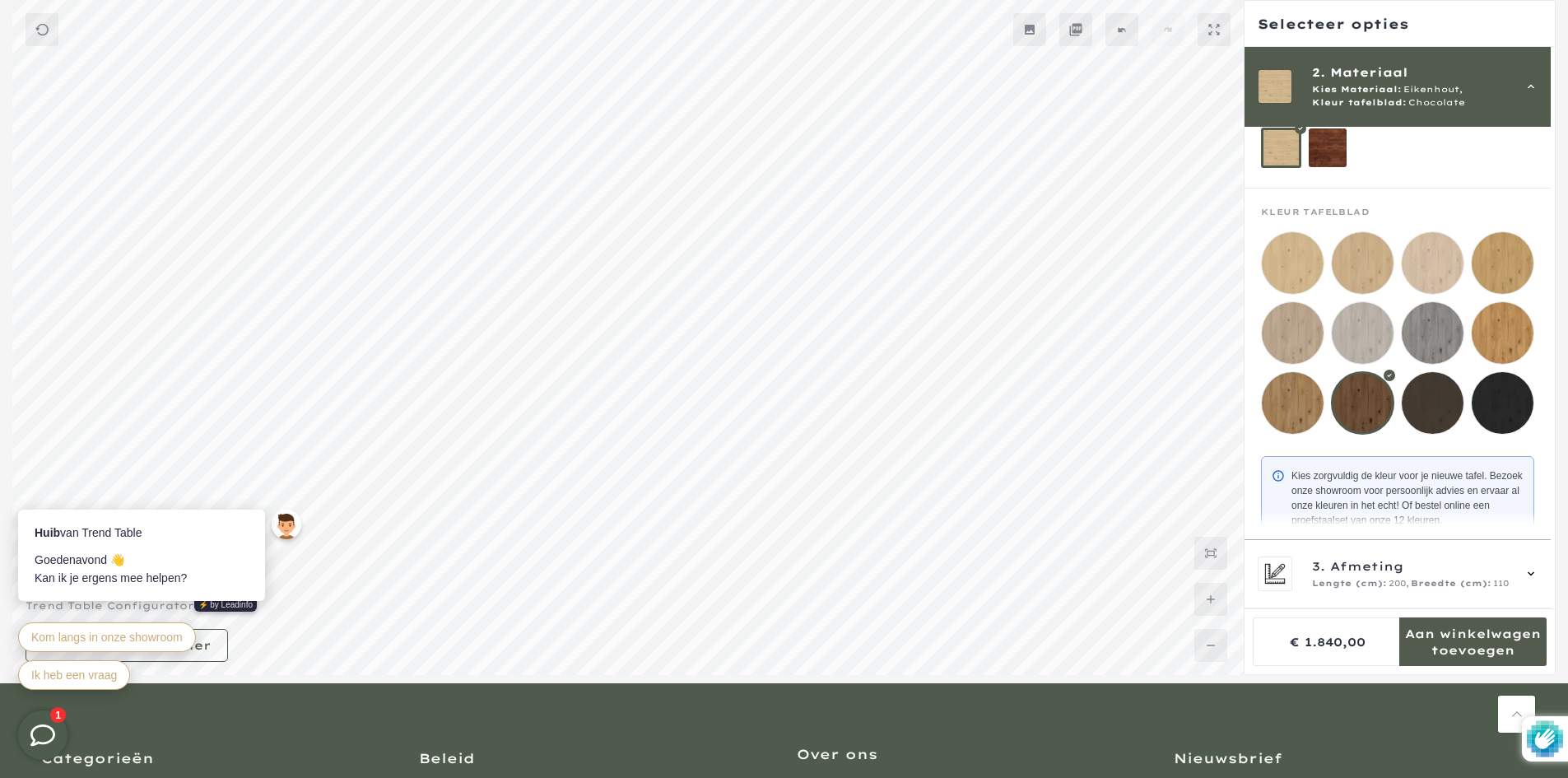
click at [1274, 418] on mmq-loader at bounding box center [1293, 403] width 62 height 62
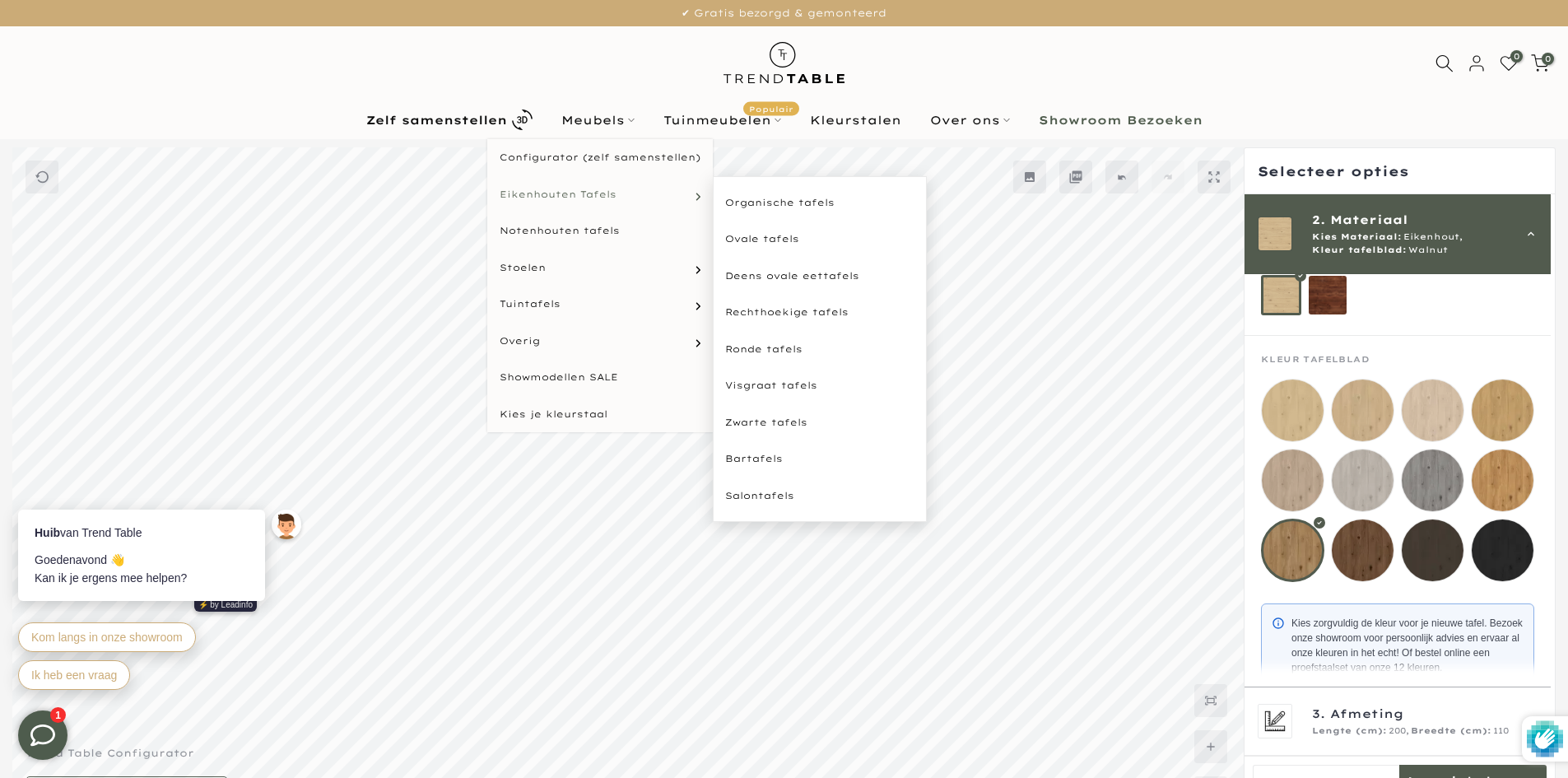
click at [546, 193] on span "Eikenhouten Tafels" at bounding box center [558, 195] width 117 height 14
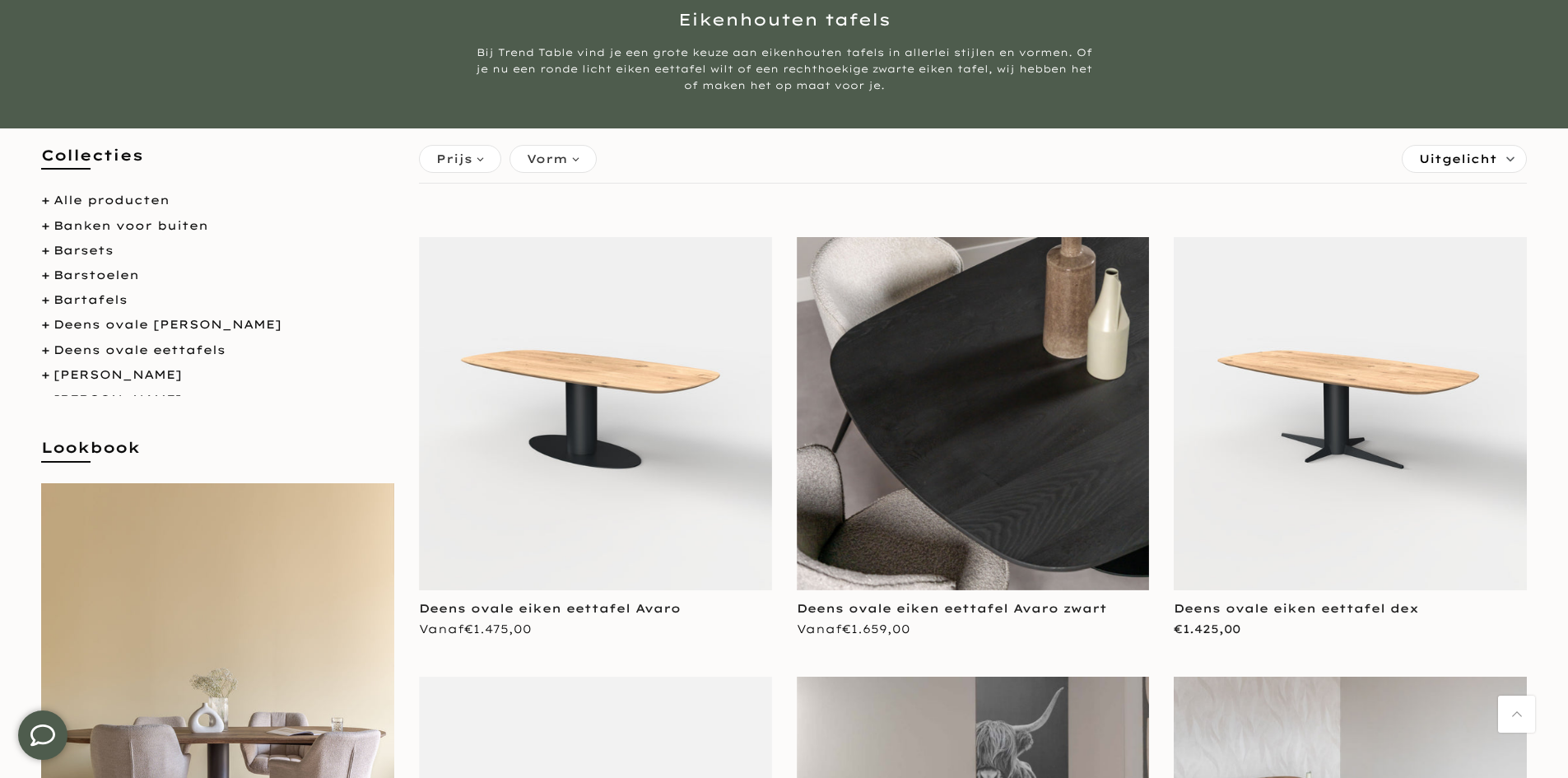
scroll to position [164, 0]
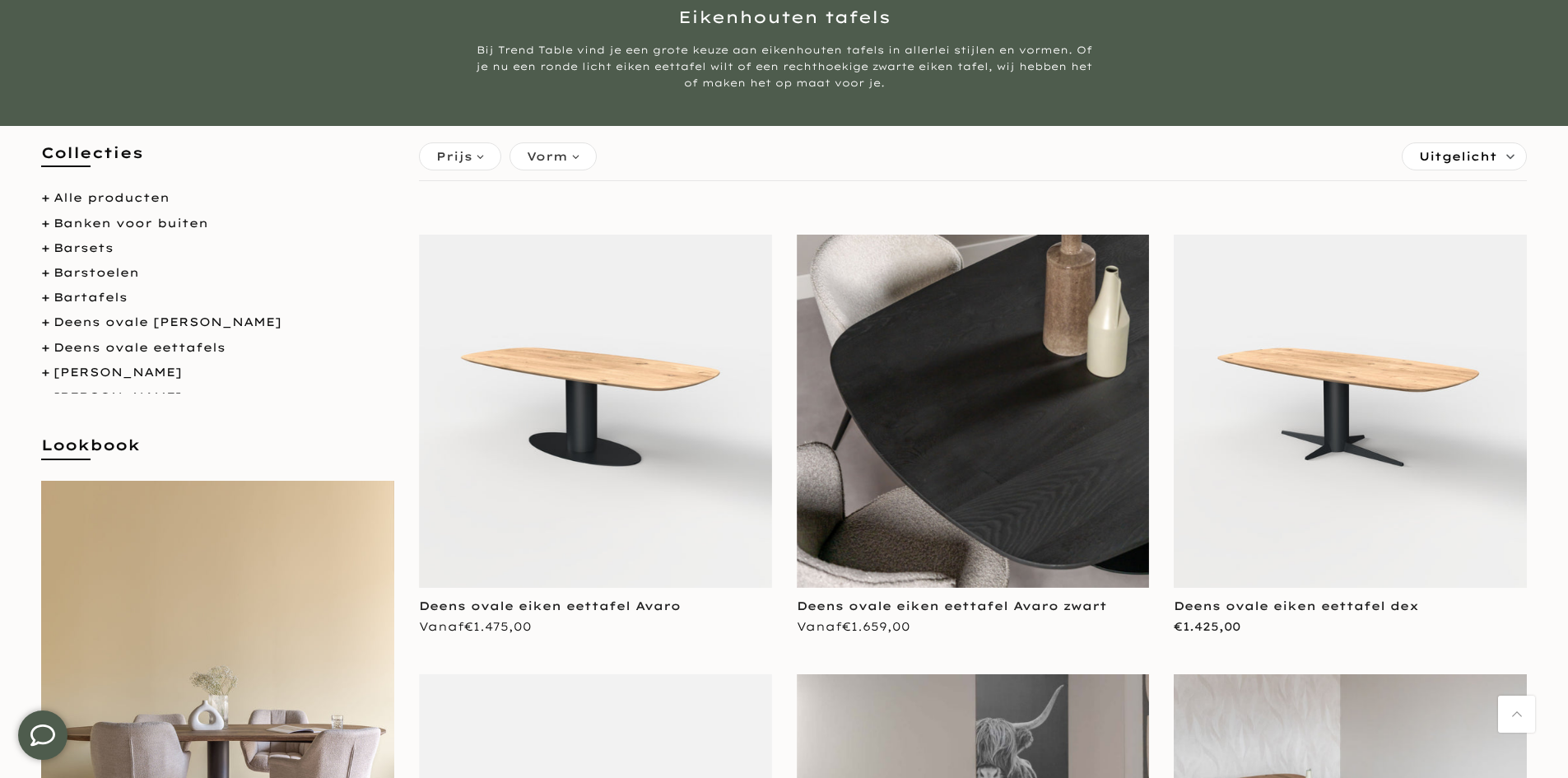
type input "****"
click at [1060, 436] on img at bounding box center [974, 412] width 353 height 353
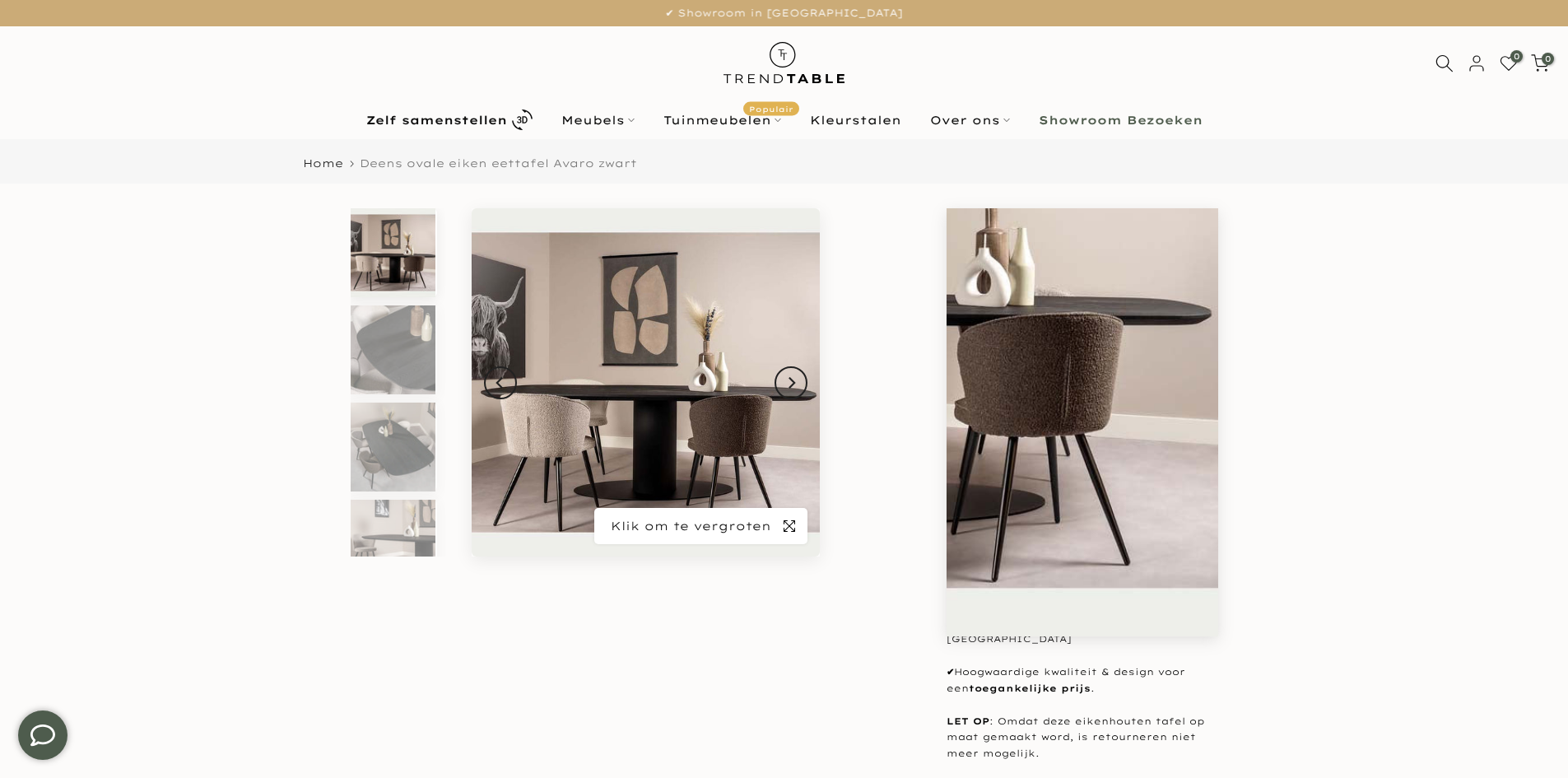
type input "****"
click at [788, 533] on span "button" at bounding box center [789, 525] width 36 height 36
